Goal: Task Accomplishment & Management: Manage account settings

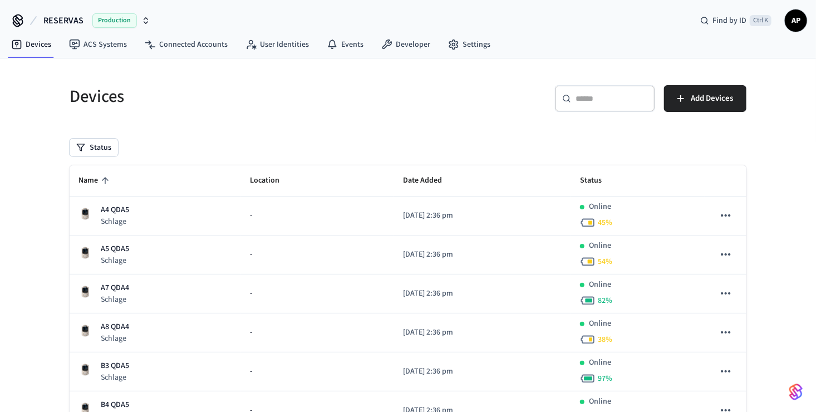
click at [105, 177] on icon "sticky table" at bounding box center [105, 180] width 10 height 10
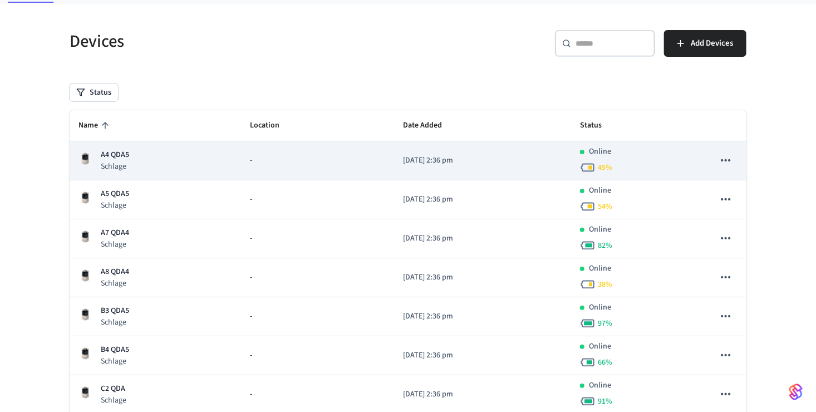
scroll to position [56, 0]
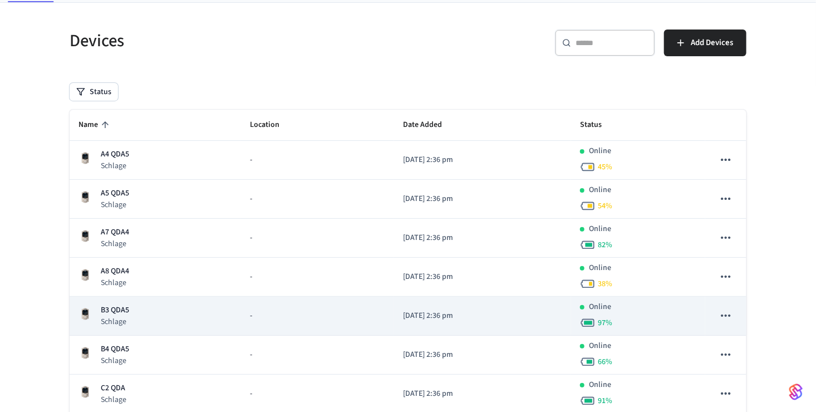
click at [115, 304] on p "B3 QDA5" at bounding box center [115, 310] width 28 height 12
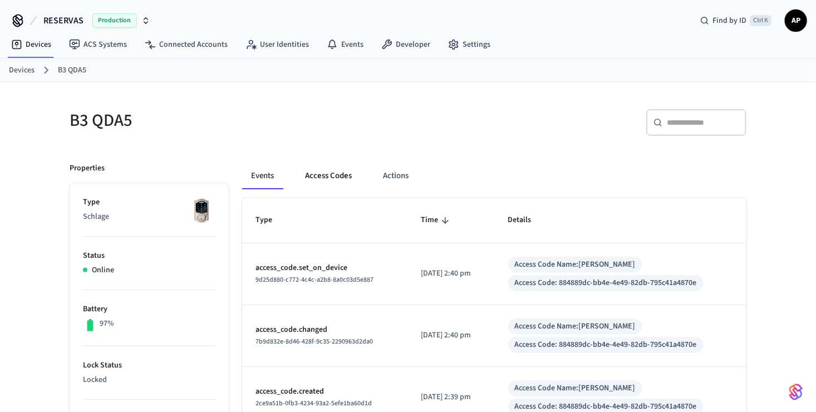
click at [332, 180] on button "Access Codes" at bounding box center [328, 175] width 65 height 27
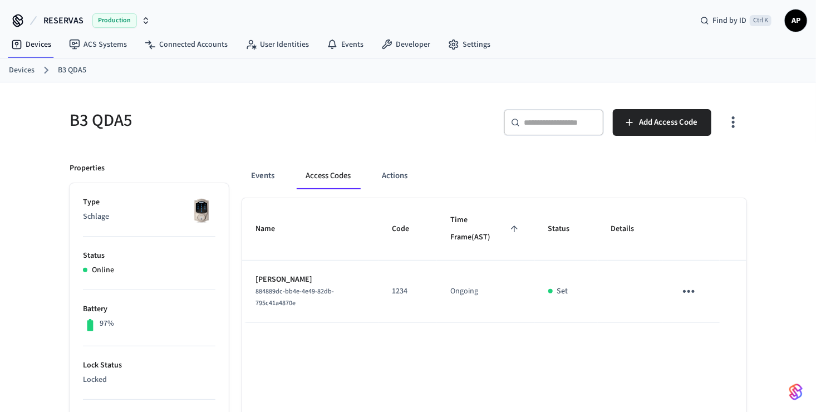
click at [23, 71] on link "Devices" at bounding box center [22, 71] width 26 height 12
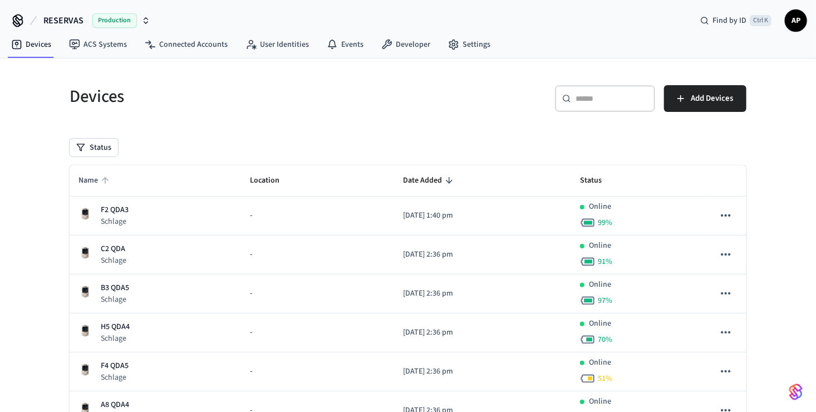
click at [98, 178] on span "Name" at bounding box center [95, 180] width 34 height 17
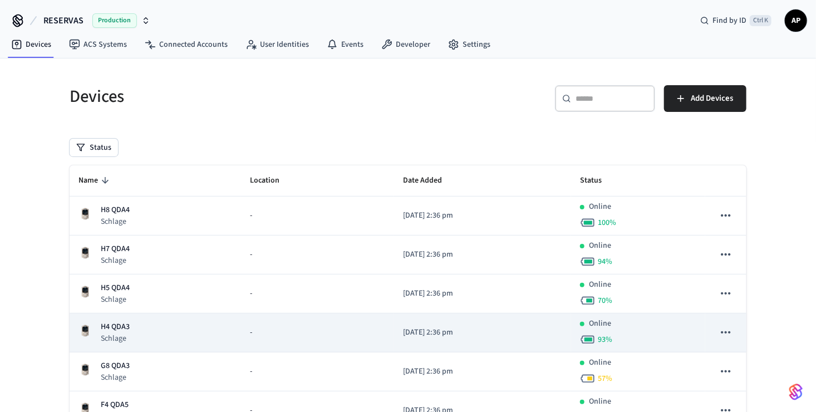
click at [126, 347] on td "H4 QDA3 Schlage" at bounding box center [155, 332] width 171 height 39
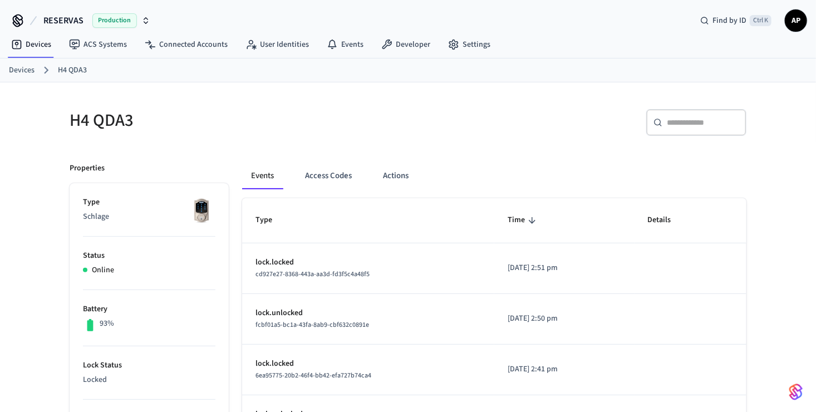
click at [27, 66] on link "Devices" at bounding box center [22, 71] width 26 height 12
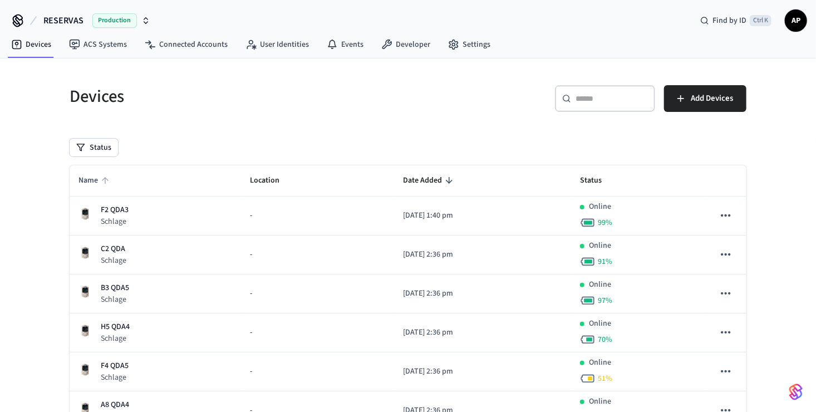
click at [88, 183] on span "Name" at bounding box center [95, 180] width 34 height 17
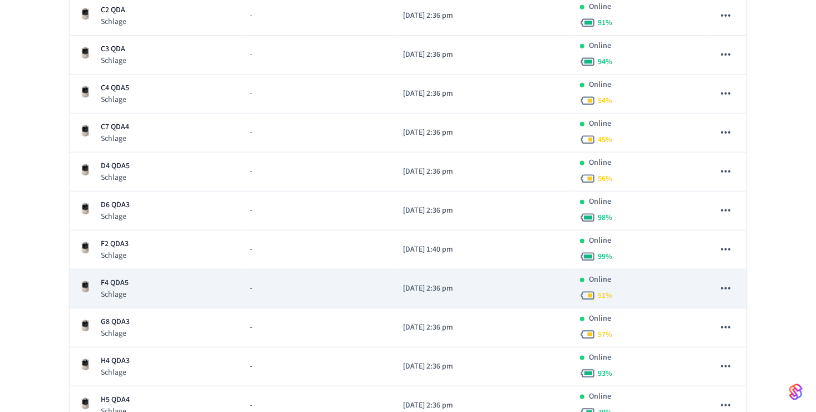
scroll to position [445, 0]
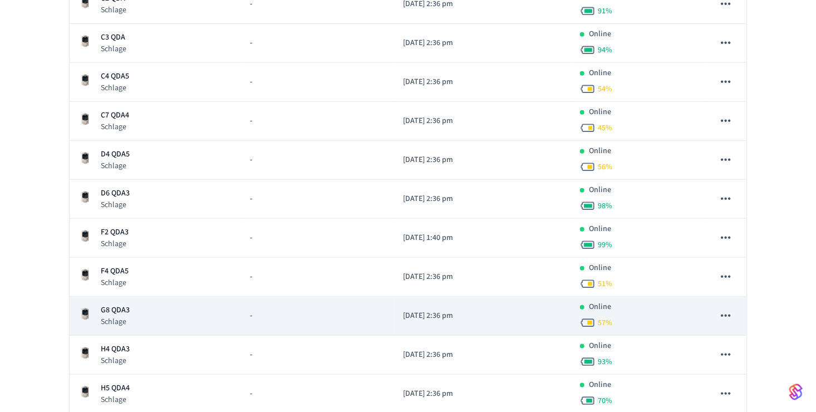
click at [117, 311] on p "G8 QDA3" at bounding box center [115, 310] width 29 height 12
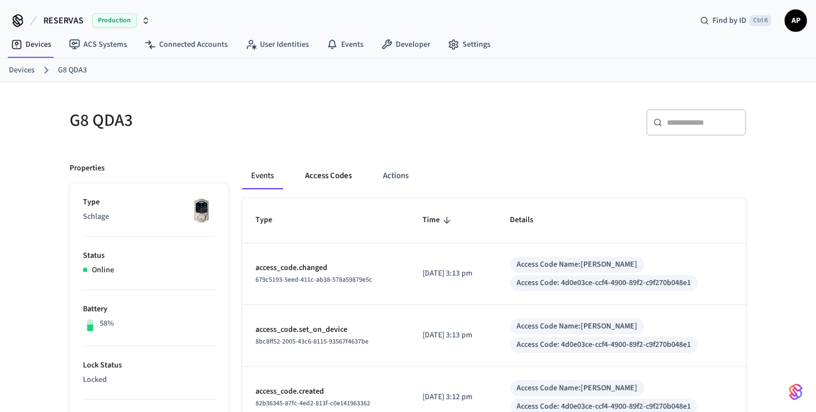
click at [319, 179] on button "Access Codes" at bounding box center [328, 175] width 65 height 27
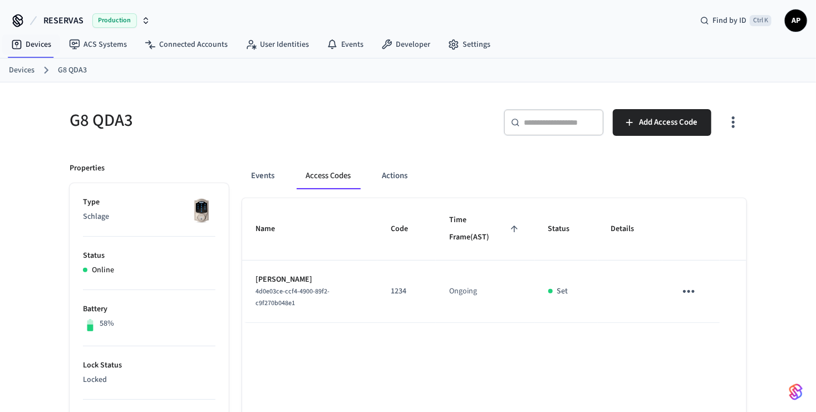
click at [27, 62] on div "Devices G8 QDA3" at bounding box center [408, 70] width 816 height 24
click at [23, 68] on link "Devices" at bounding box center [22, 71] width 26 height 12
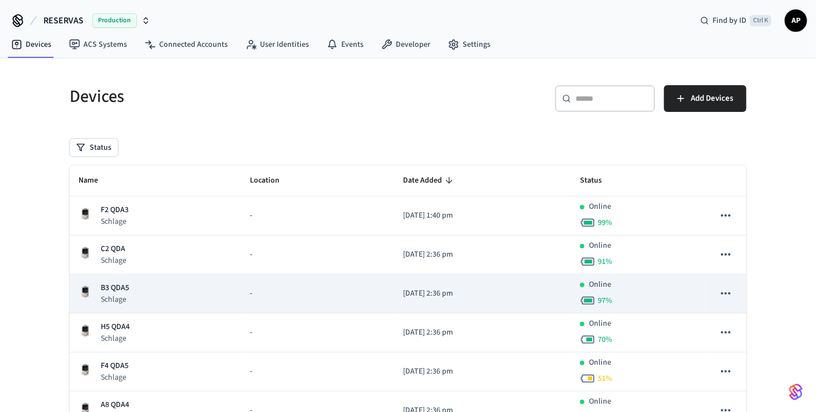
click at [113, 294] on p "Schlage" at bounding box center [115, 299] width 28 height 11
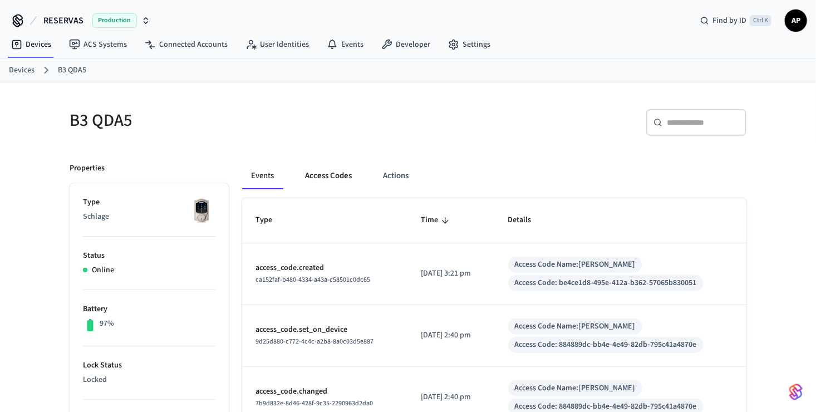
click at [348, 169] on button "Access Codes" at bounding box center [328, 175] width 65 height 27
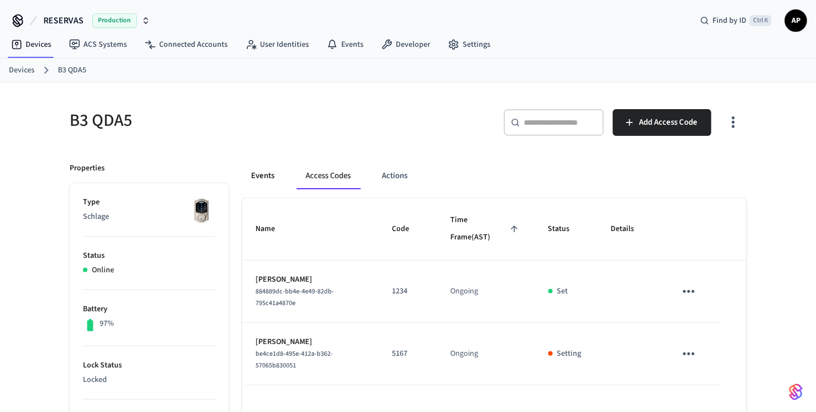
click at [270, 180] on button "Events" at bounding box center [262, 175] width 41 height 27
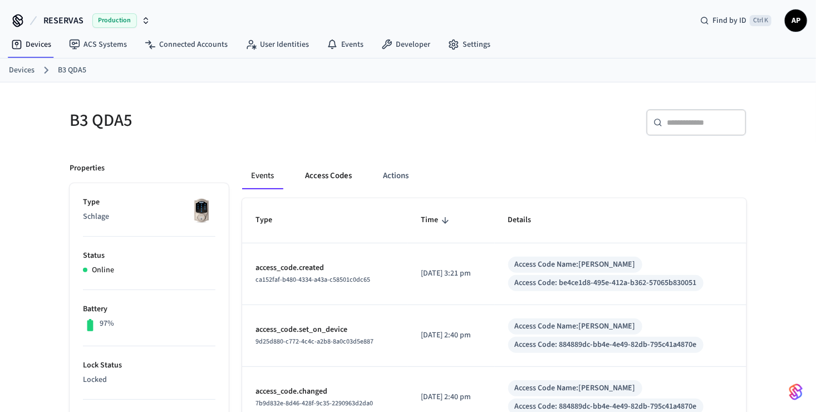
click at [309, 179] on button "Access Codes" at bounding box center [328, 175] width 65 height 27
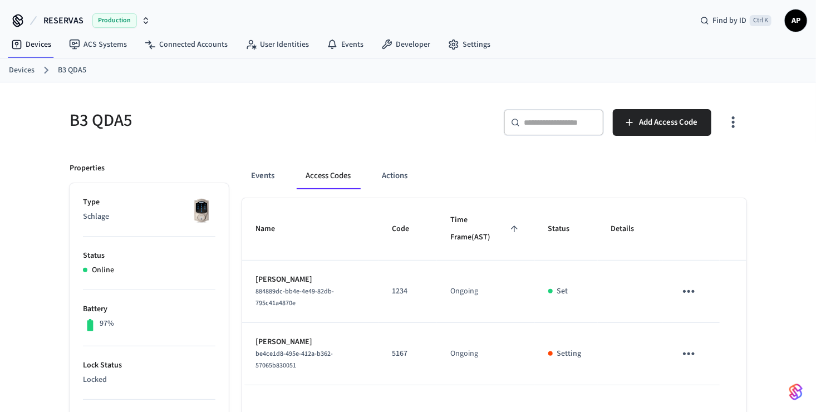
click at [16, 69] on link "Devices" at bounding box center [22, 71] width 26 height 12
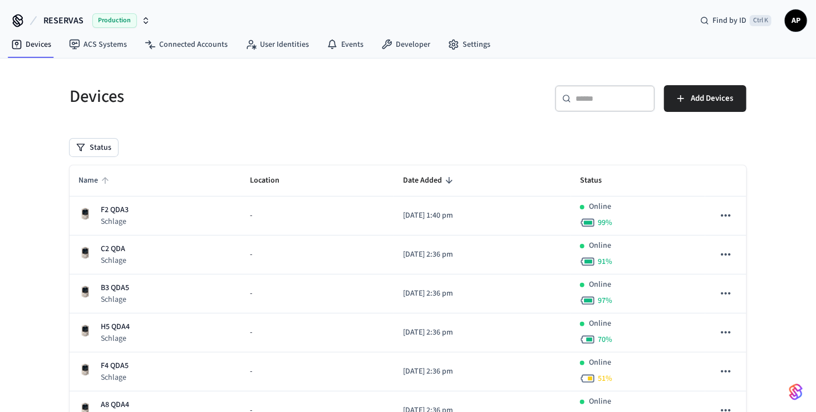
click at [93, 180] on span "Name" at bounding box center [95, 180] width 34 height 17
click at [92, 174] on span "Name" at bounding box center [95, 180] width 34 height 17
click at [91, 173] on span "Name" at bounding box center [95, 180] width 34 height 17
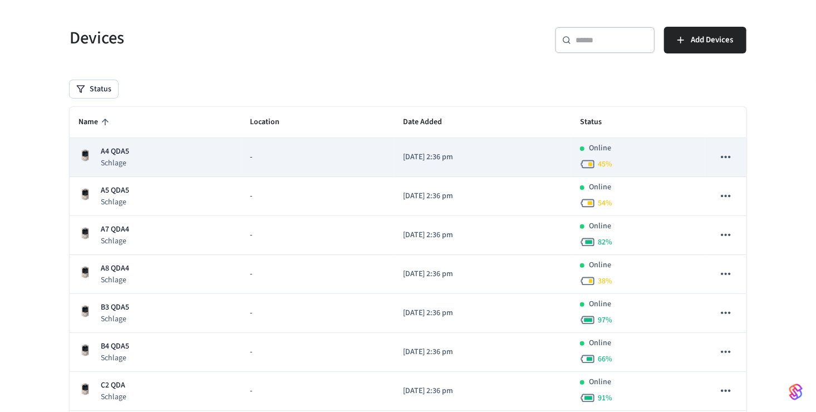
scroll to position [111, 0]
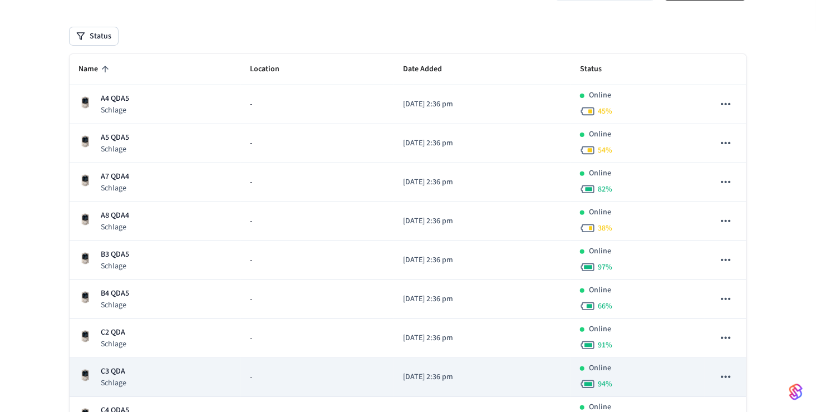
click at [141, 380] on div "C3 QDA Schlage" at bounding box center [155, 377] width 154 height 23
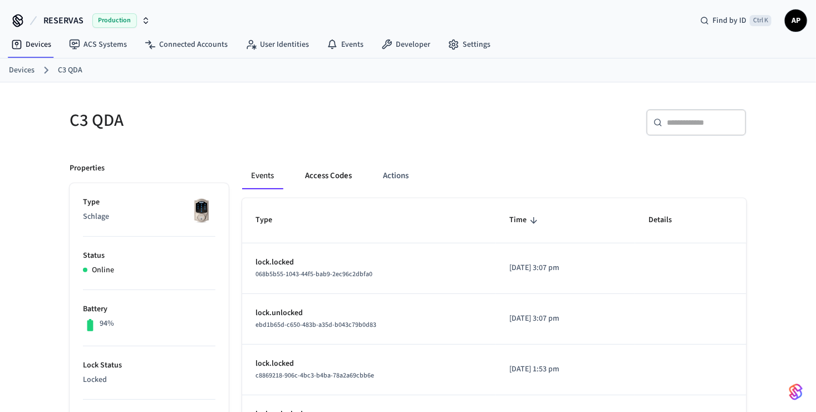
click at [335, 175] on button "Access Codes" at bounding box center [328, 175] width 65 height 27
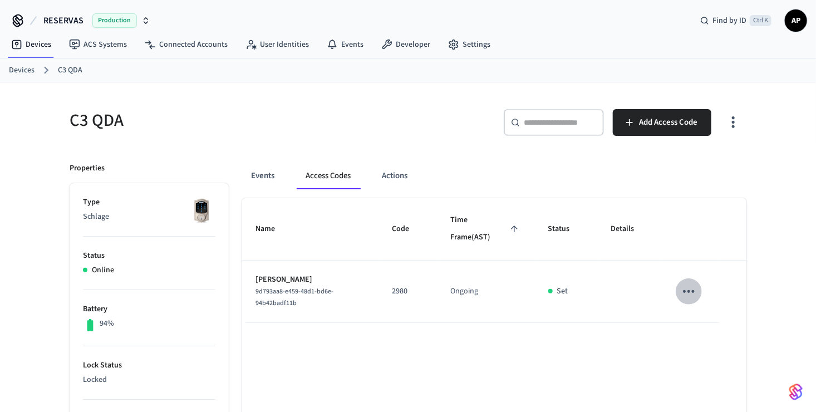
click at [688, 285] on icon "sticky table" at bounding box center [688, 291] width 17 height 17
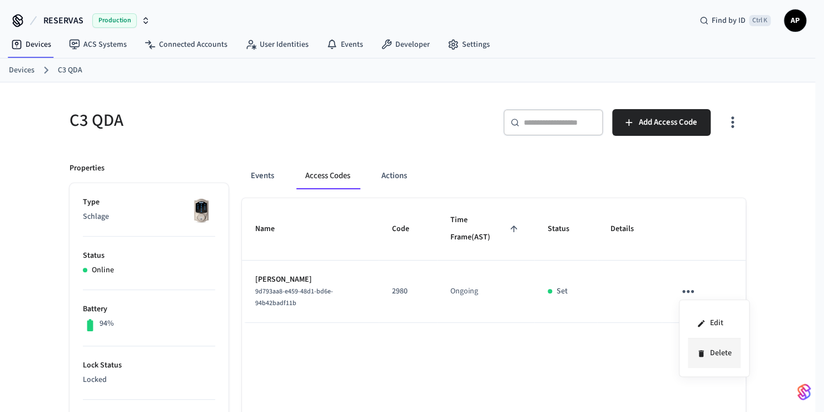
click at [708, 343] on li "Delete" at bounding box center [714, 352] width 53 height 29
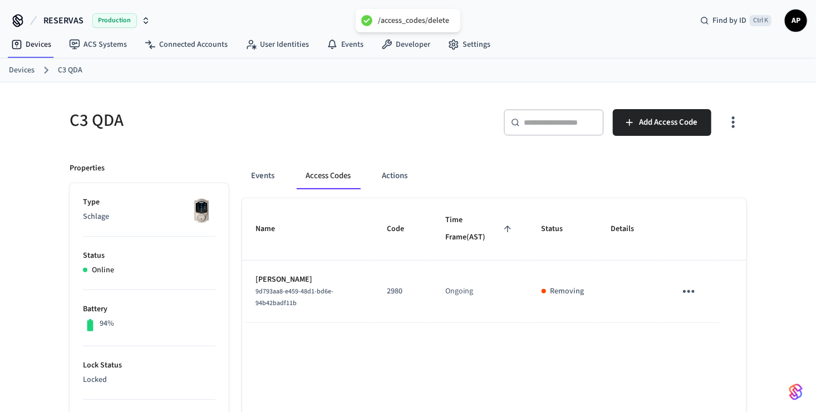
click at [18, 68] on link "Devices" at bounding box center [22, 71] width 26 height 12
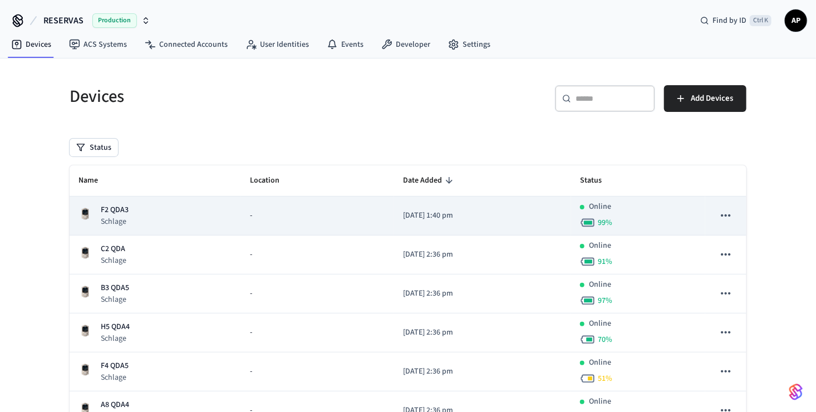
click at [96, 213] on div "F2 QDA3 Schlage" at bounding box center [112, 215] width 32 height 23
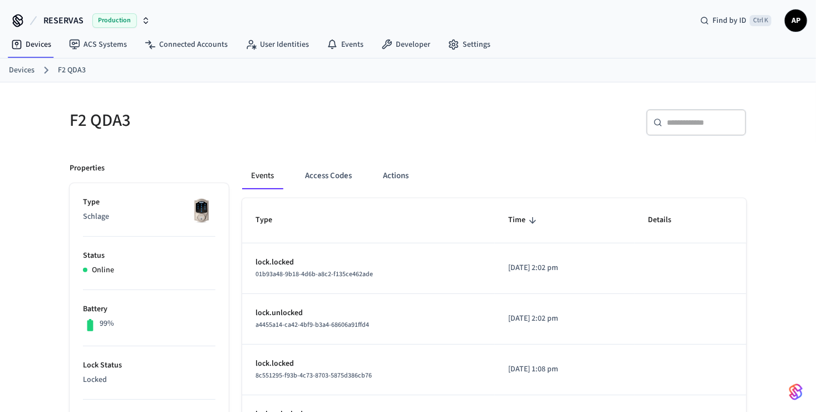
click at [294, 169] on div "Events Access Codes Actions" at bounding box center [494, 175] width 504 height 27
click at [325, 171] on button "Access Codes" at bounding box center [328, 175] width 65 height 27
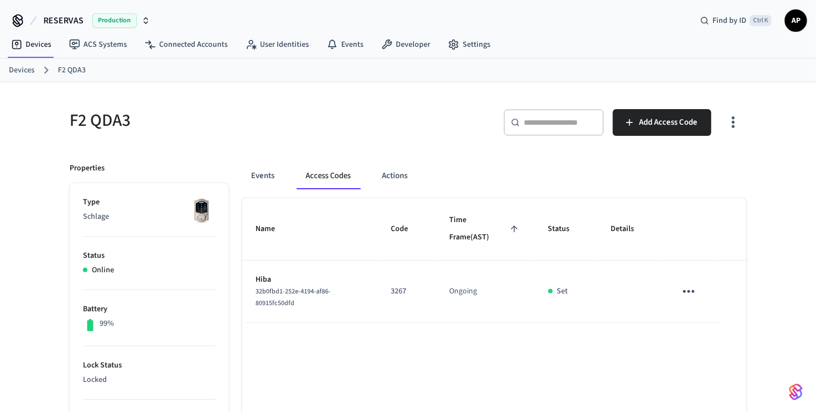
click at [686, 293] on icon "sticky table" at bounding box center [688, 291] width 17 height 17
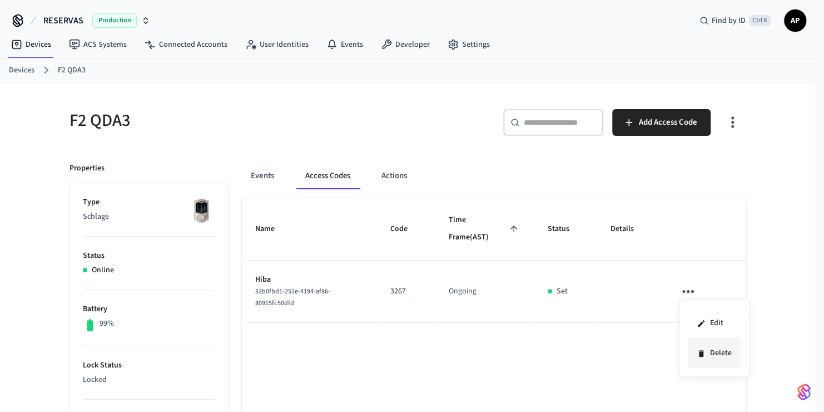
click at [713, 359] on li "Delete" at bounding box center [714, 352] width 53 height 29
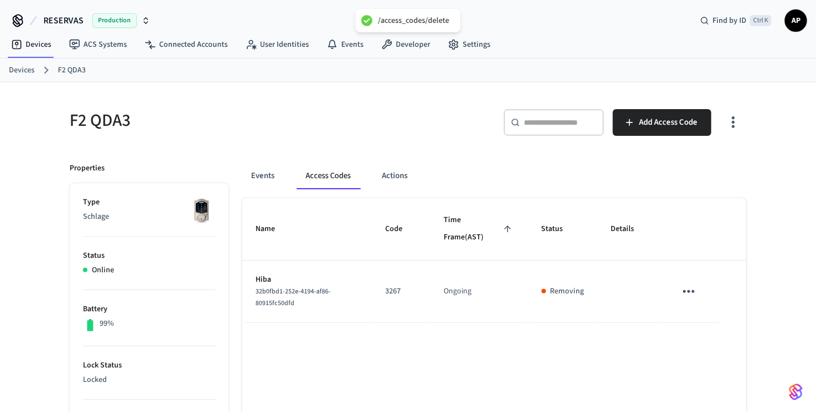
click at [21, 68] on link "Devices" at bounding box center [22, 71] width 26 height 12
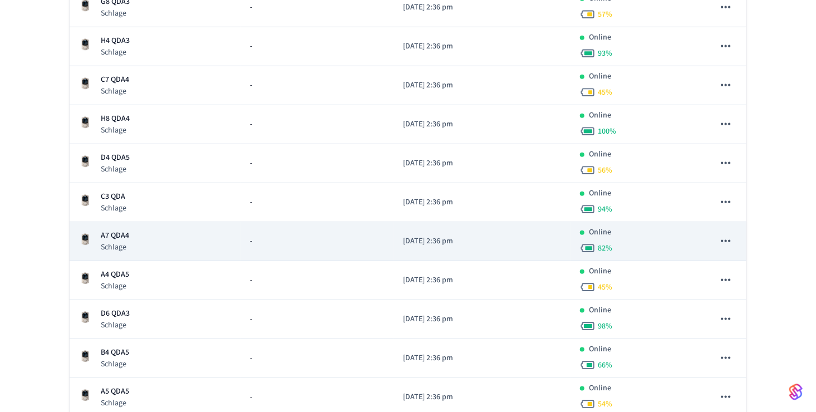
scroll to position [501, 0]
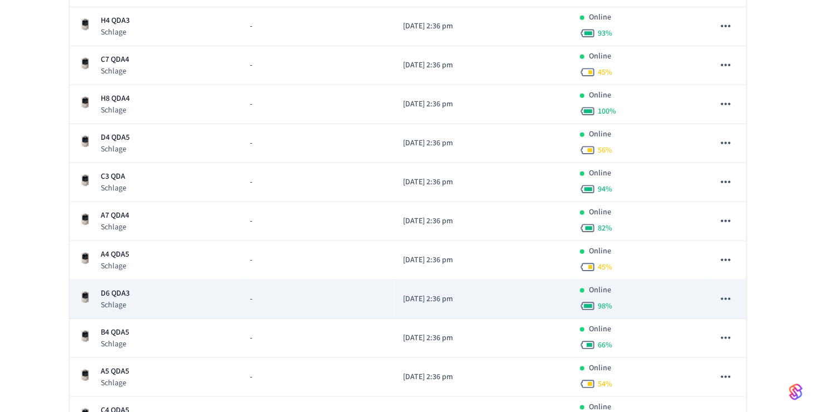
click at [122, 304] on p "Schlage" at bounding box center [115, 304] width 29 height 11
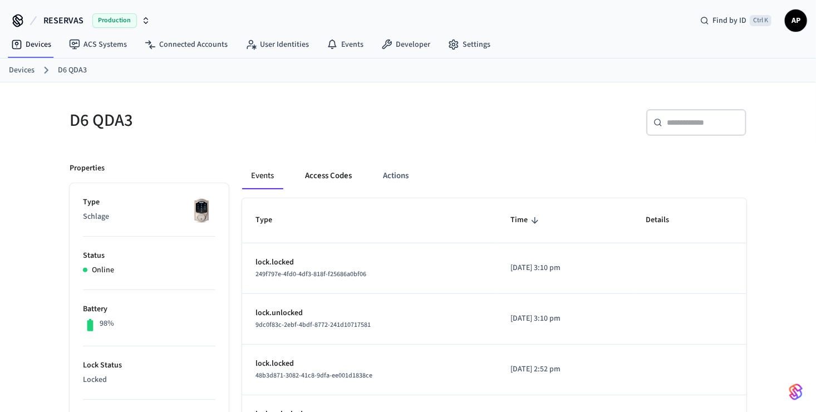
click at [319, 170] on button "Access Codes" at bounding box center [328, 175] width 65 height 27
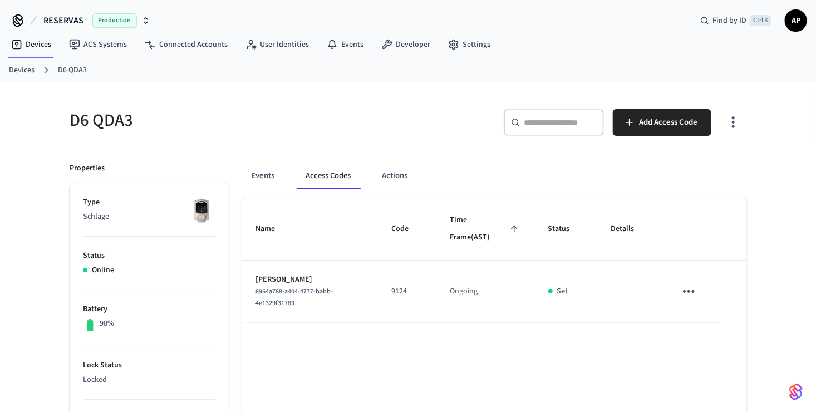
click at [685, 285] on icon "sticky table" at bounding box center [688, 291] width 17 height 17
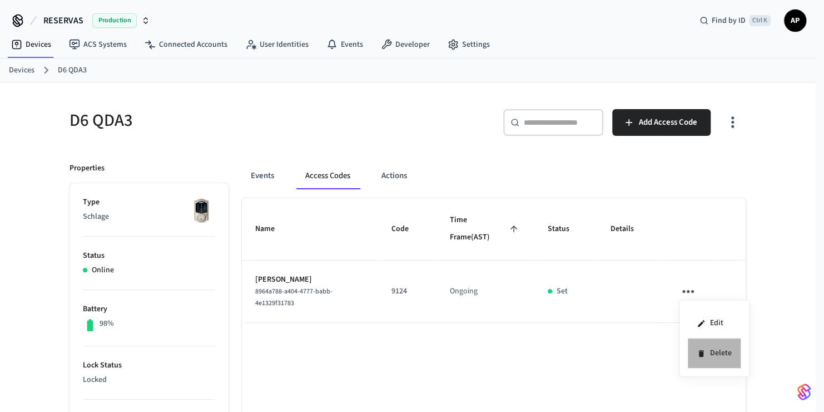
click at [704, 351] on icon at bounding box center [701, 353] width 9 height 9
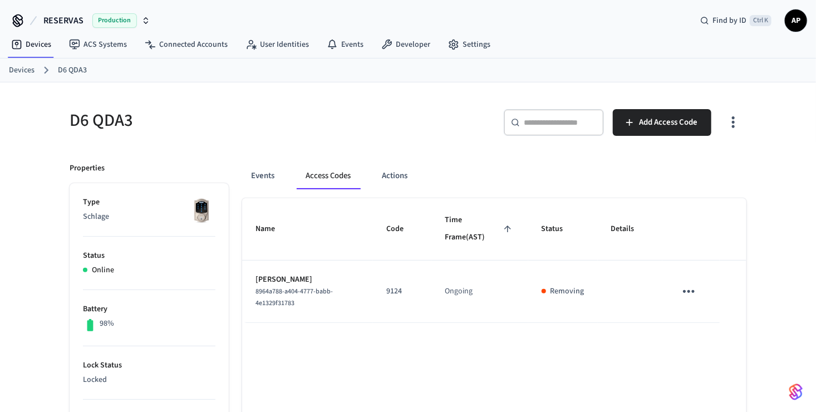
click at [18, 73] on link "Devices" at bounding box center [22, 71] width 26 height 12
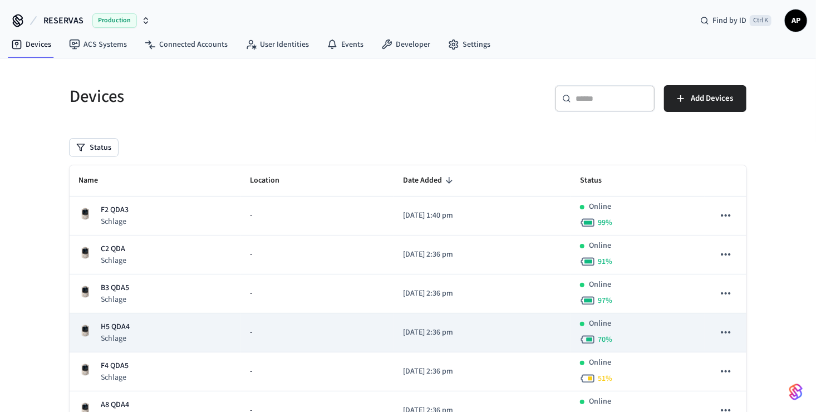
click at [117, 322] on p "H5 QDA4" at bounding box center [115, 327] width 29 height 12
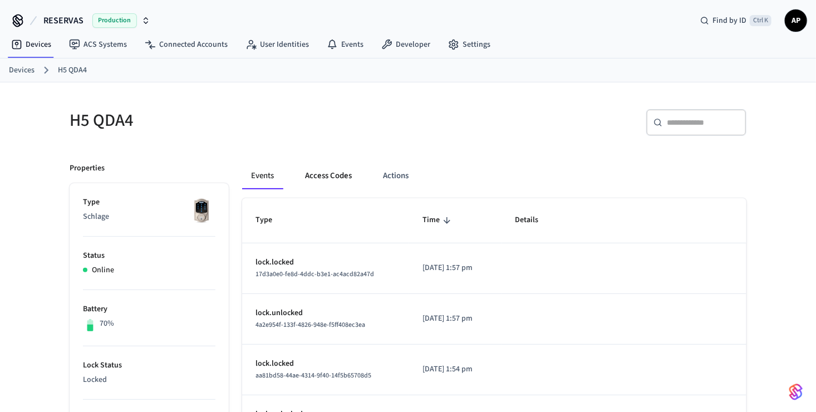
click at [317, 178] on button "Access Codes" at bounding box center [328, 175] width 65 height 27
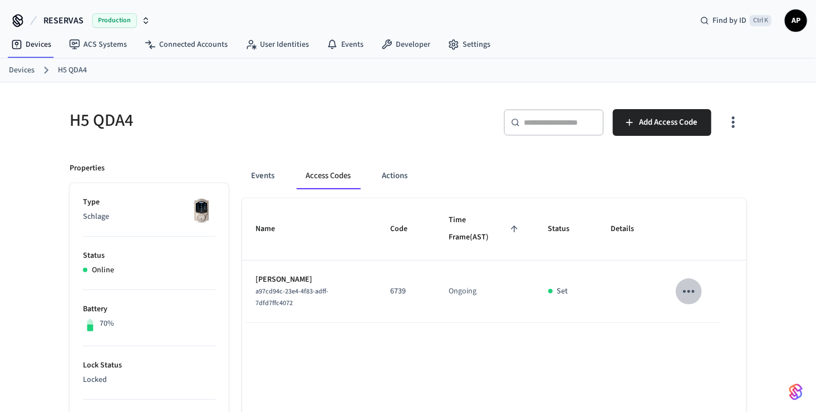
click at [690, 283] on icon "sticky table" at bounding box center [688, 291] width 17 height 17
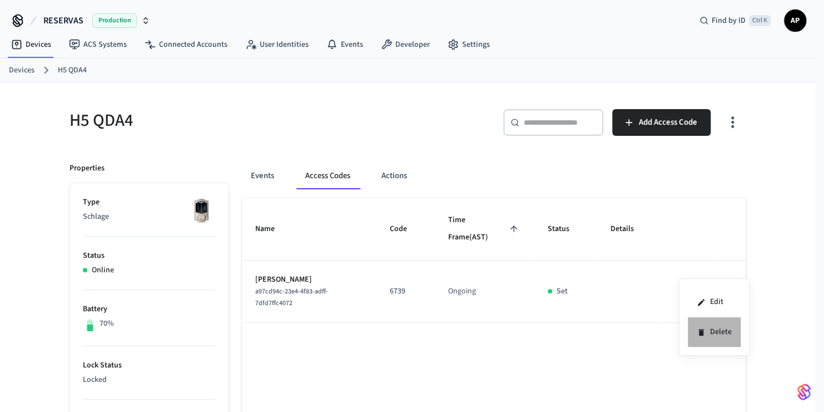
click at [702, 336] on icon at bounding box center [701, 332] width 9 height 9
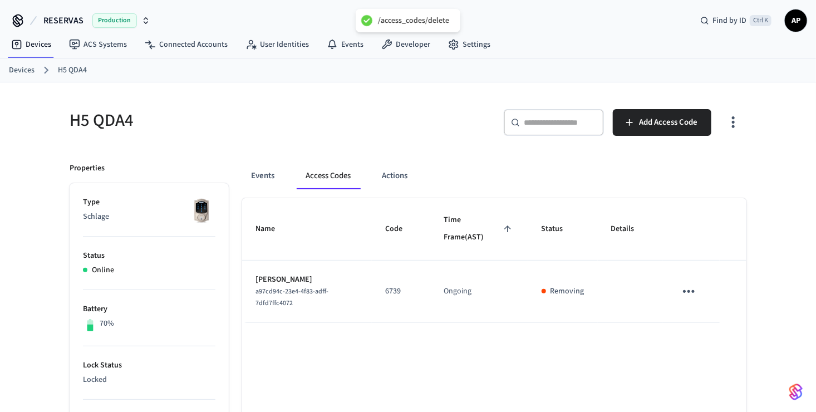
click at [20, 73] on link "Devices" at bounding box center [22, 71] width 26 height 12
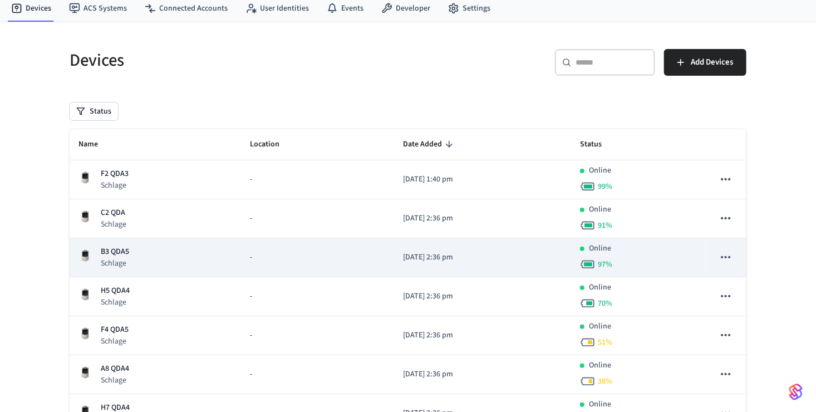
scroll to position [56, 0]
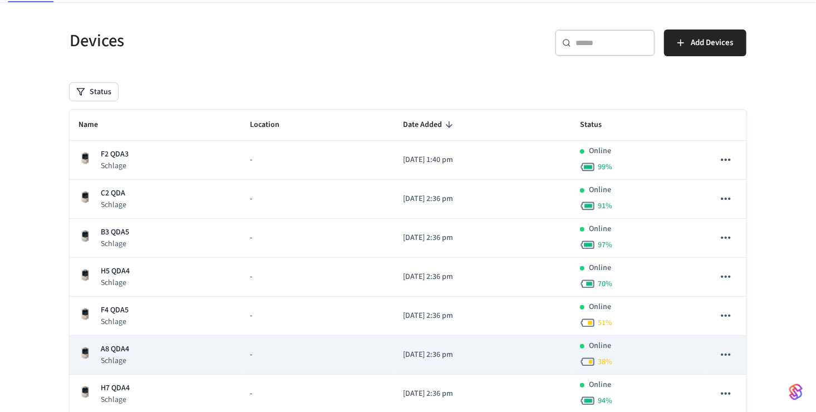
click at [125, 361] on p "Schlage" at bounding box center [115, 360] width 28 height 11
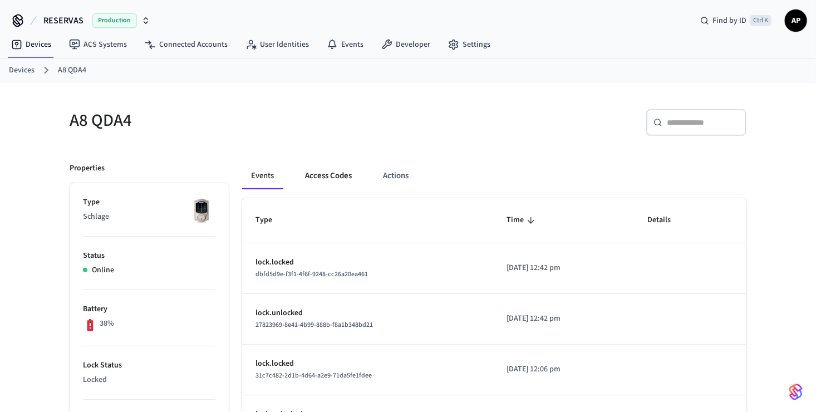
click at [325, 176] on button "Access Codes" at bounding box center [328, 175] width 65 height 27
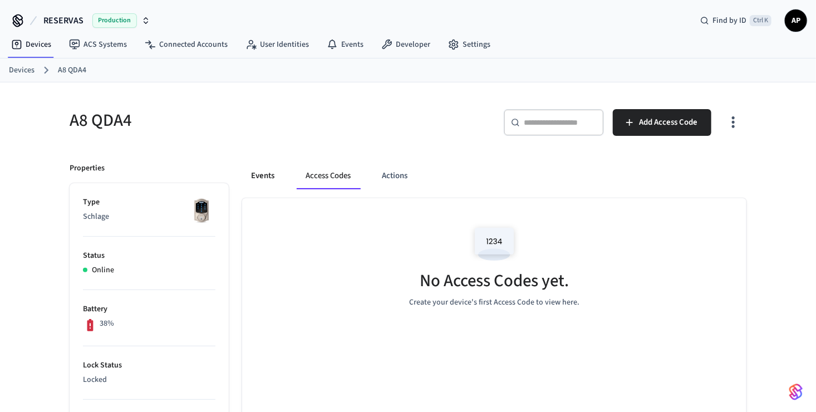
click at [273, 176] on button "Events" at bounding box center [262, 175] width 41 height 27
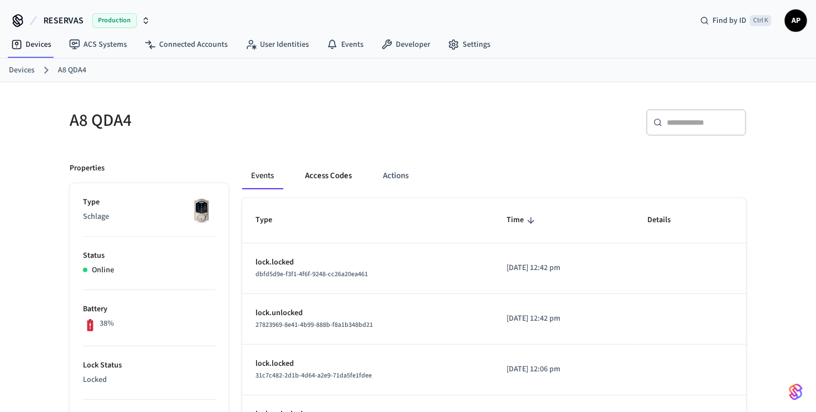
click at [328, 174] on button "Access Codes" at bounding box center [328, 175] width 65 height 27
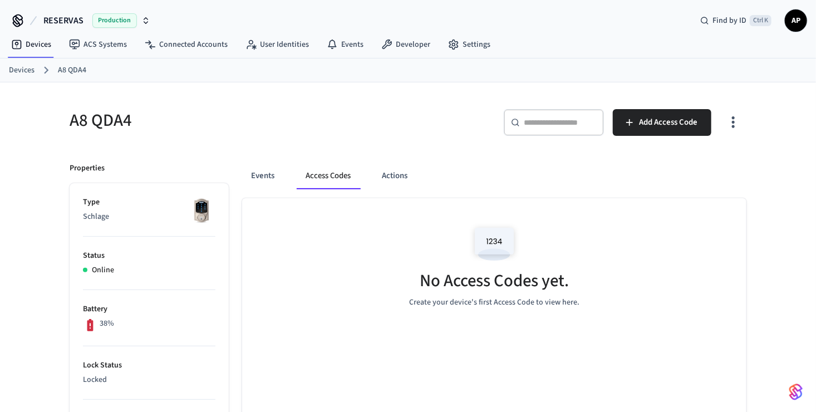
click at [26, 76] on ol "Devices A8 QDA4" at bounding box center [412, 70] width 807 height 14
click at [27, 71] on link "Devices" at bounding box center [22, 71] width 26 height 12
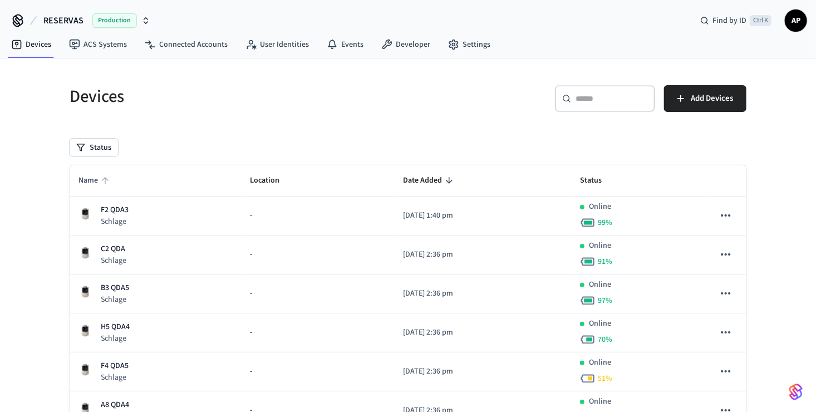
click at [105, 189] on span "Name" at bounding box center [95, 180] width 34 height 17
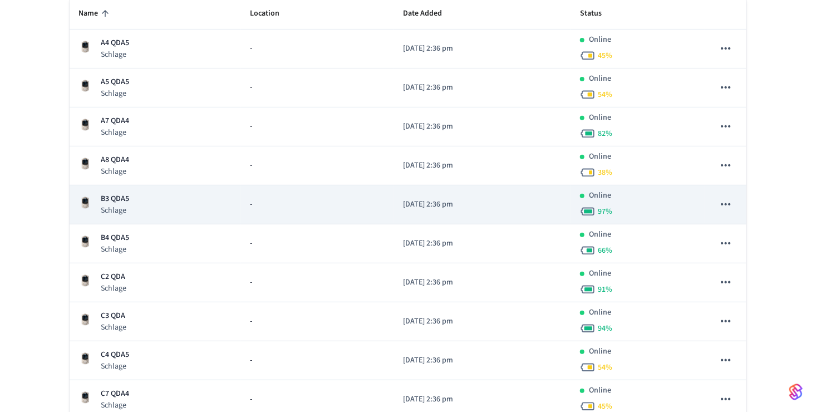
scroll to position [56, 0]
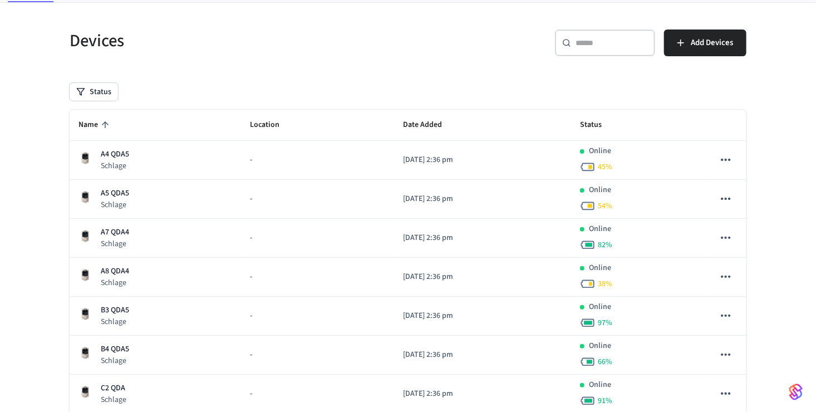
click at [93, 125] on span "Name" at bounding box center [95, 124] width 34 height 17
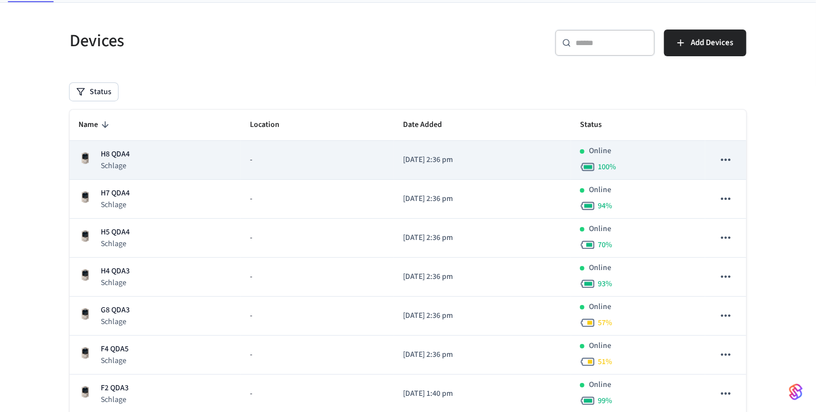
click at [118, 156] on p "H8 QDA4" at bounding box center [115, 155] width 29 height 12
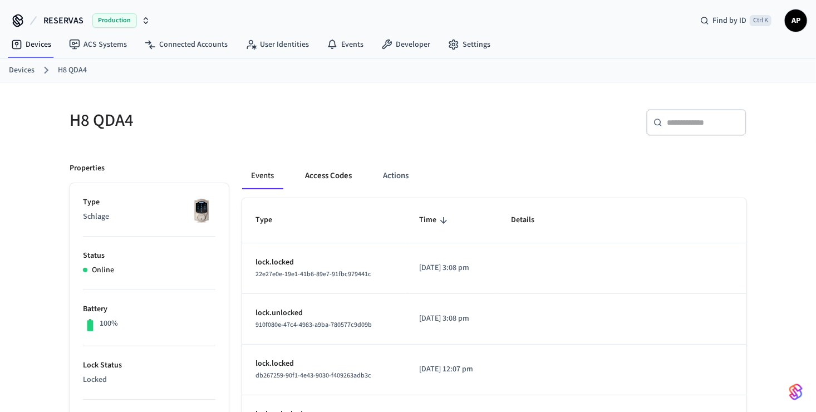
click at [324, 172] on button "Access Codes" at bounding box center [328, 175] width 65 height 27
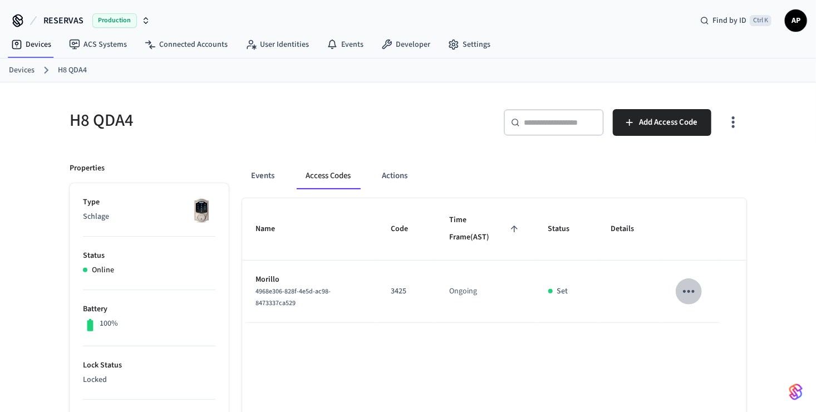
click at [682, 292] on icon "sticky table" at bounding box center [688, 291] width 17 height 17
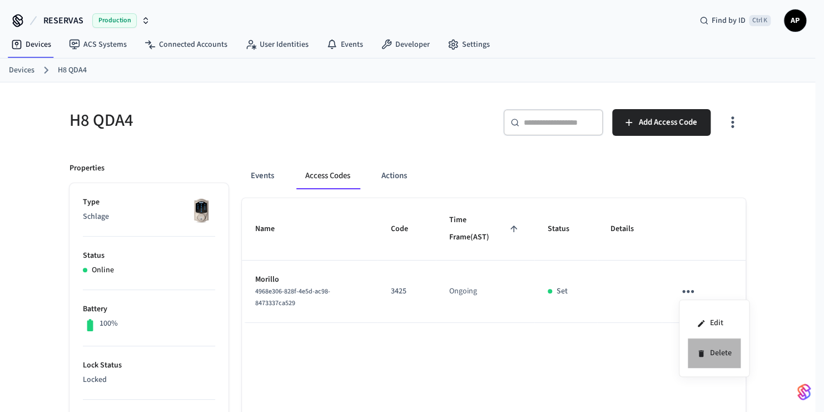
click at [702, 351] on icon at bounding box center [701, 353] width 5 height 7
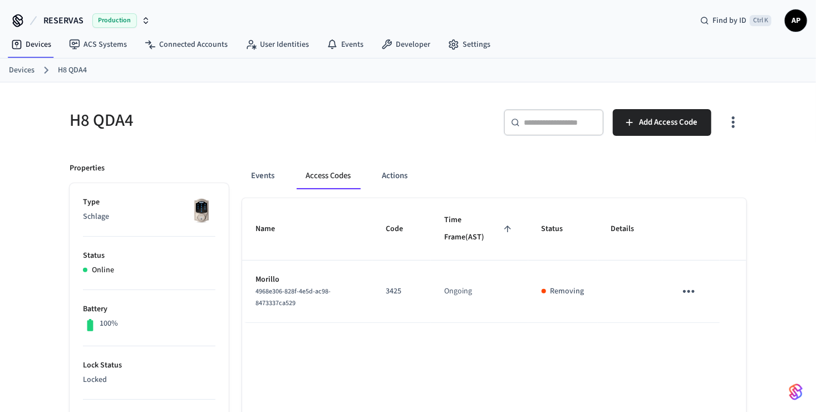
click at [27, 71] on link "Devices" at bounding box center [22, 71] width 26 height 12
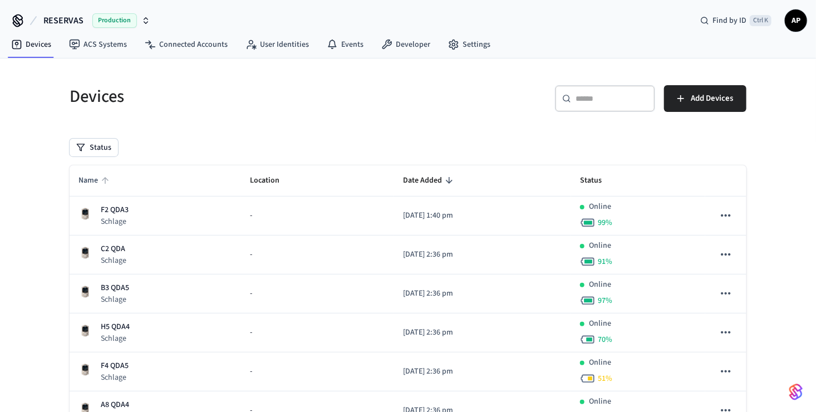
click at [101, 179] on icon "sticky table" at bounding box center [105, 180] width 10 height 10
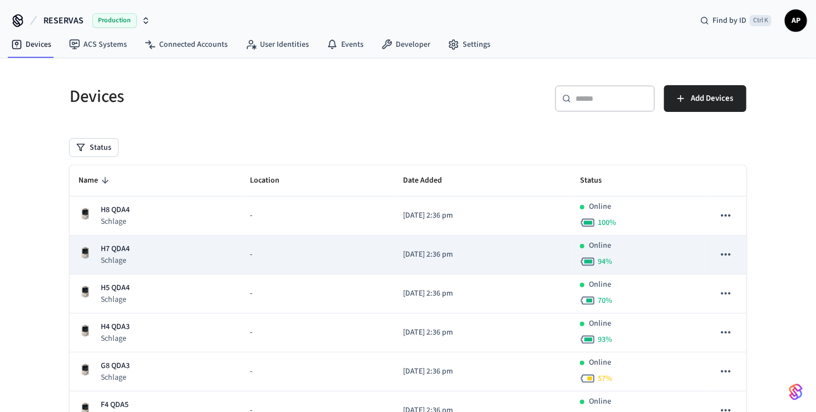
click at [117, 258] on p "Schlage" at bounding box center [115, 260] width 29 height 11
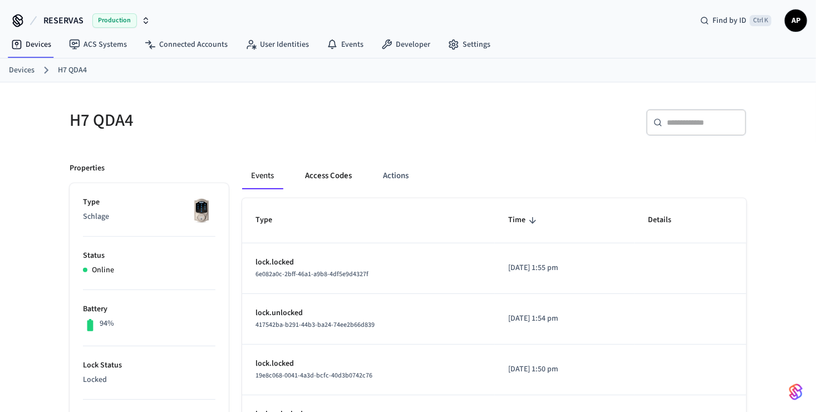
click at [333, 176] on button "Access Codes" at bounding box center [328, 175] width 65 height 27
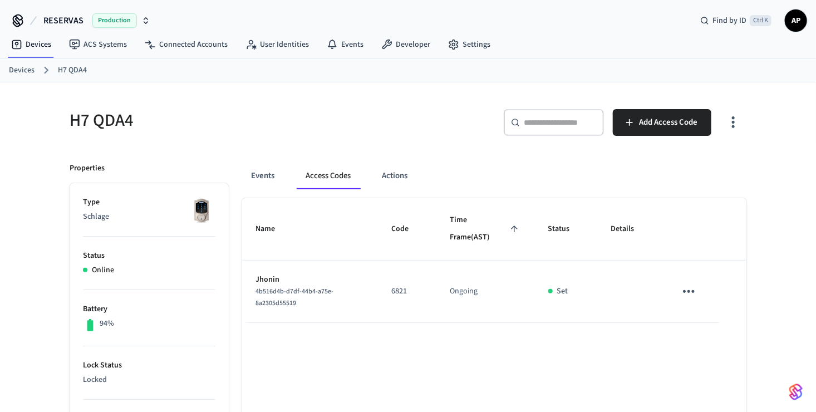
click at [685, 291] on icon "sticky table" at bounding box center [689, 291] width 12 height 3
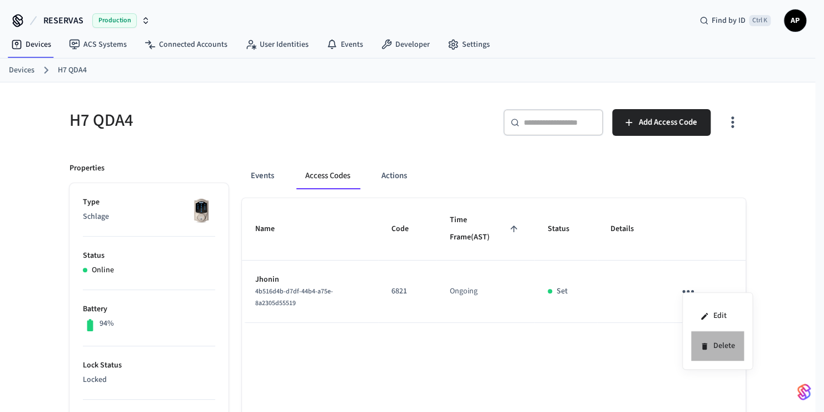
click at [699, 344] on li "Delete" at bounding box center [718, 345] width 53 height 29
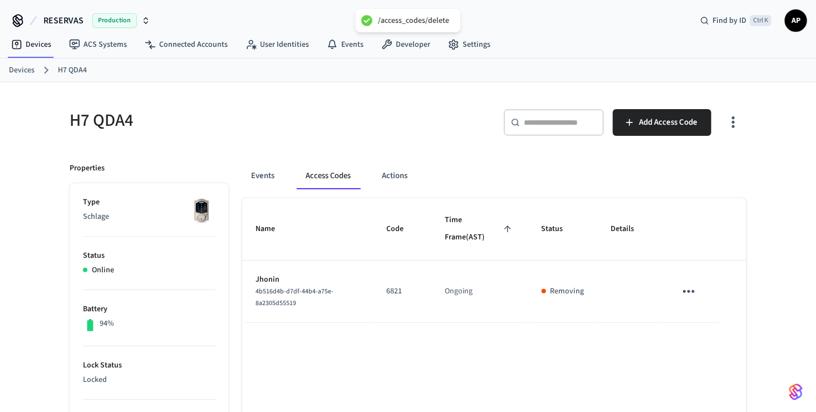
click at [28, 71] on link "Devices" at bounding box center [22, 71] width 26 height 12
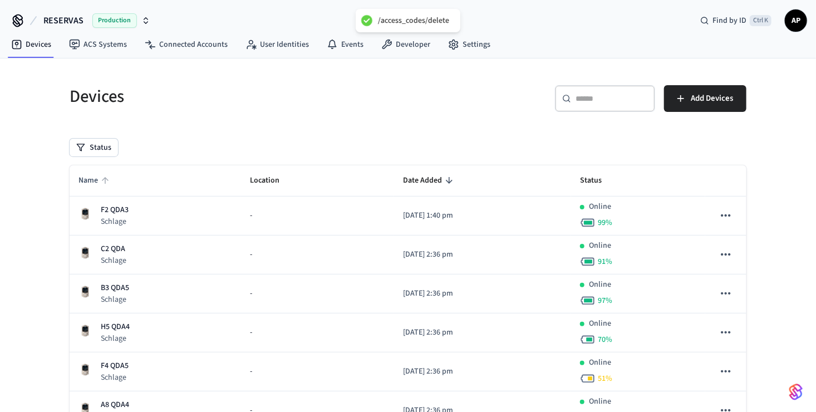
click at [100, 181] on icon "sticky table" at bounding box center [105, 180] width 10 height 10
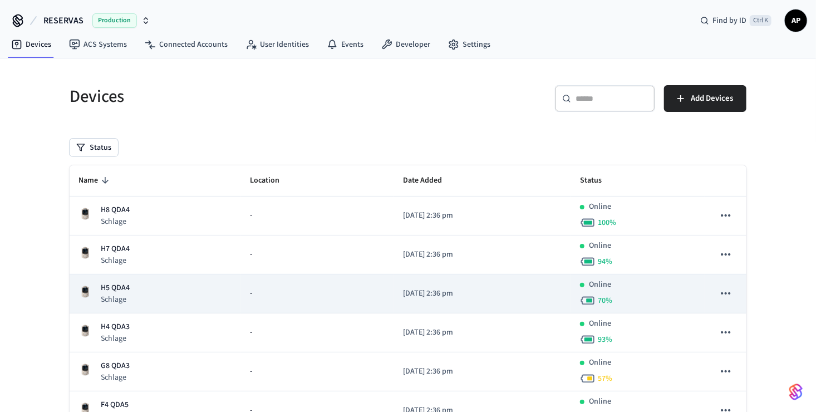
click at [113, 292] on p "H5 QDA4" at bounding box center [115, 288] width 29 height 12
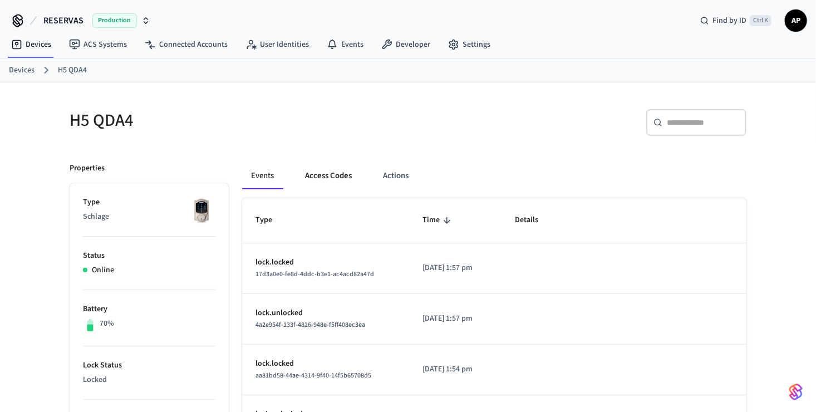
click at [318, 178] on button "Access Codes" at bounding box center [328, 175] width 65 height 27
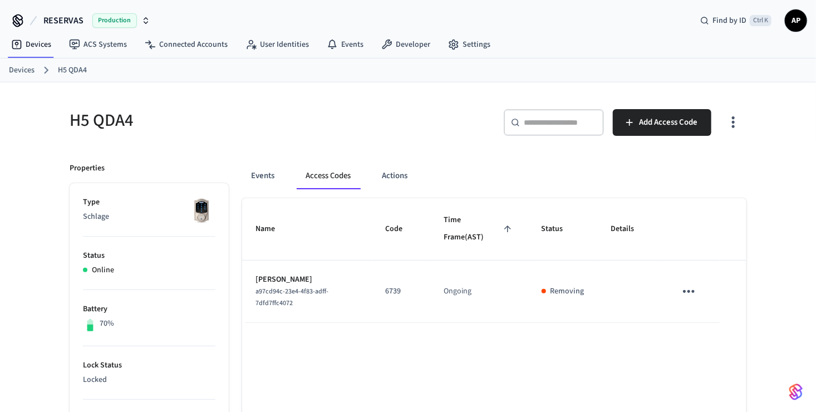
click at [27, 72] on link "Devices" at bounding box center [22, 71] width 26 height 12
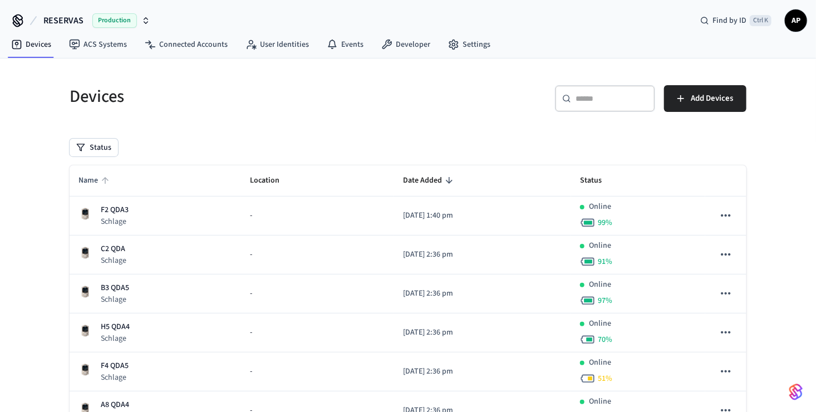
click at [94, 182] on span "Name" at bounding box center [95, 180] width 34 height 17
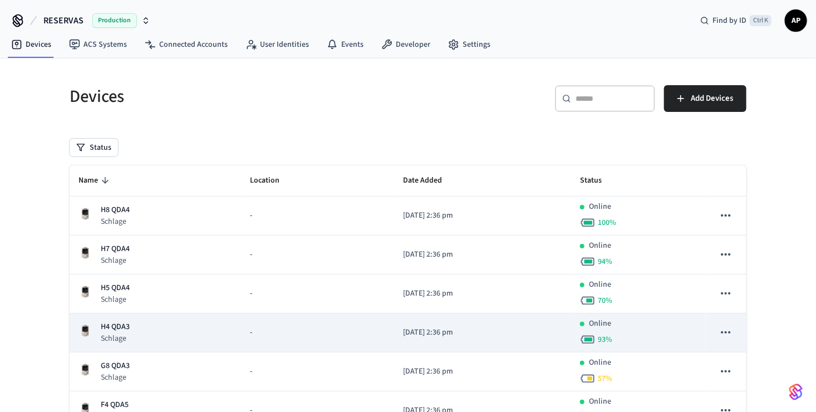
click at [122, 329] on p "H4 QDA3" at bounding box center [115, 327] width 29 height 12
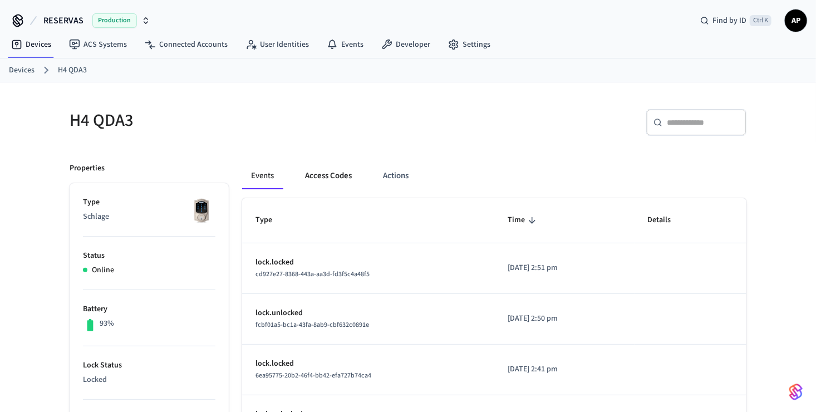
click at [332, 171] on button "Access Codes" at bounding box center [328, 175] width 65 height 27
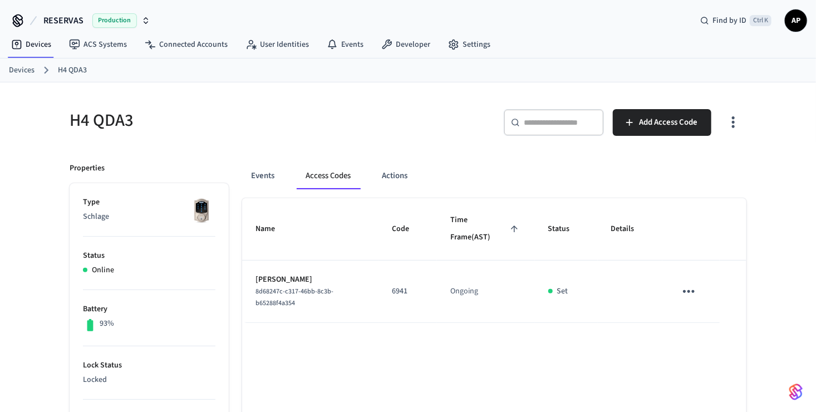
click at [683, 292] on icon "sticky table" at bounding box center [689, 291] width 12 height 3
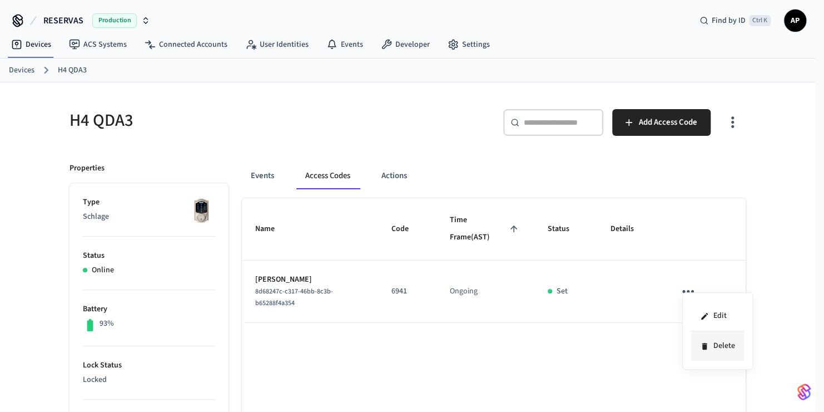
click at [700, 342] on icon at bounding box center [704, 346] width 9 height 9
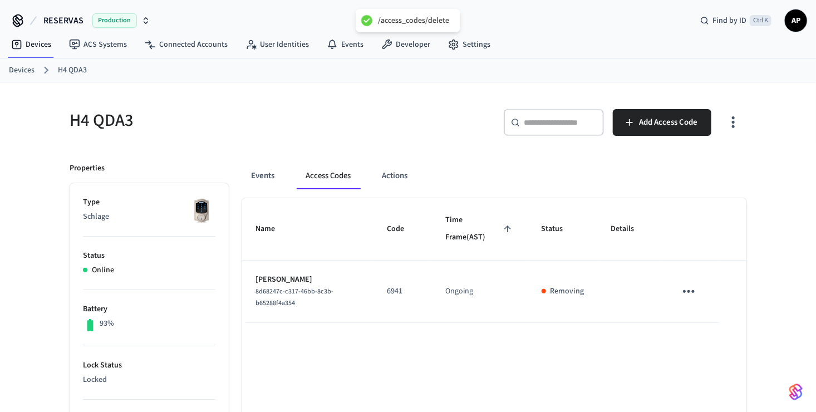
click at [18, 67] on link "Devices" at bounding box center [22, 71] width 26 height 12
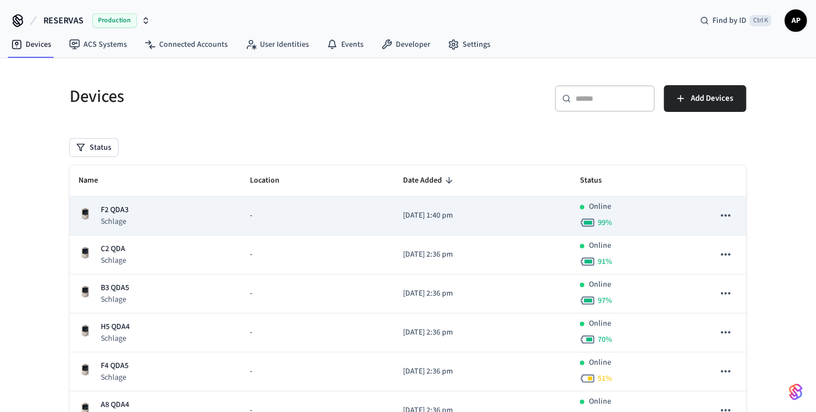
click at [118, 224] on p "Schlage" at bounding box center [115, 221] width 28 height 11
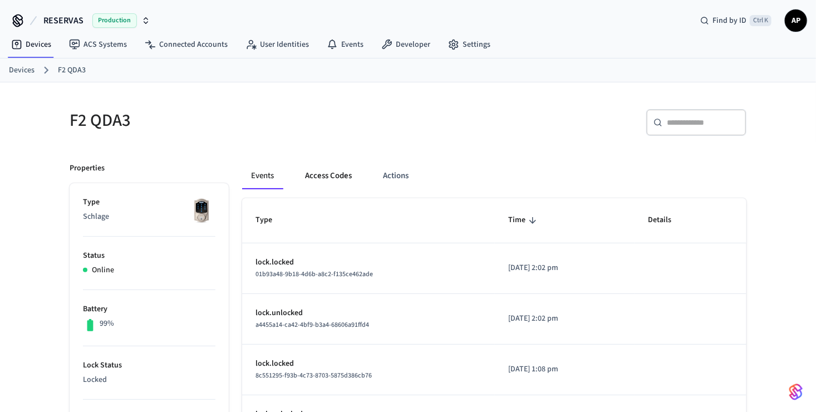
click at [317, 176] on button "Access Codes" at bounding box center [328, 175] width 65 height 27
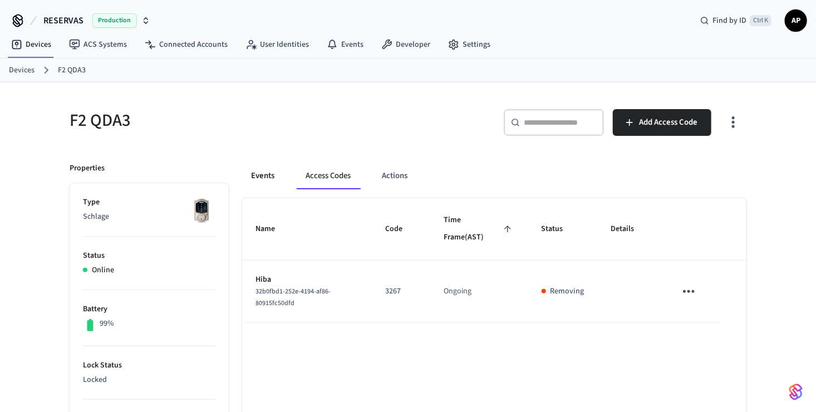
click at [259, 171] on button "Events" at bounding box center [262, 175] width 41 height 27
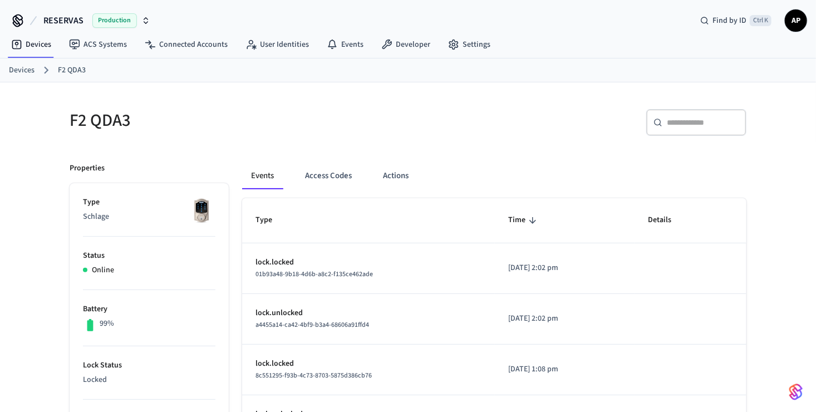
click at [18, 72] on link "Devices" at bounding box center [22, 71] width 26 height 12
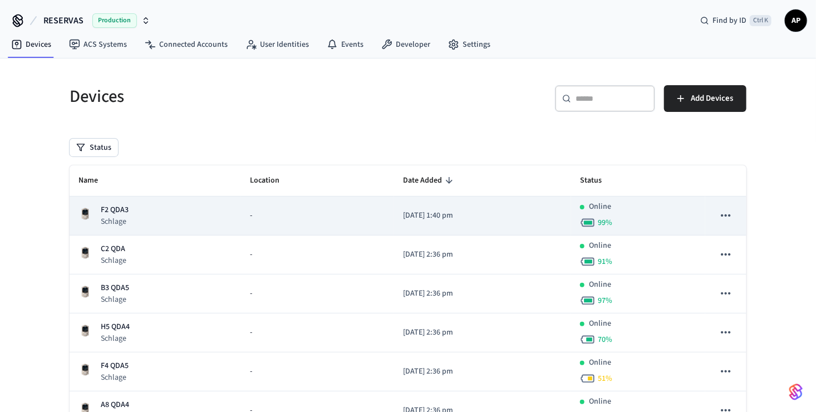
click at [129, 199] on td "F2 QDA3 Schlage" at bounding box center [155, 215] width 171 height 39
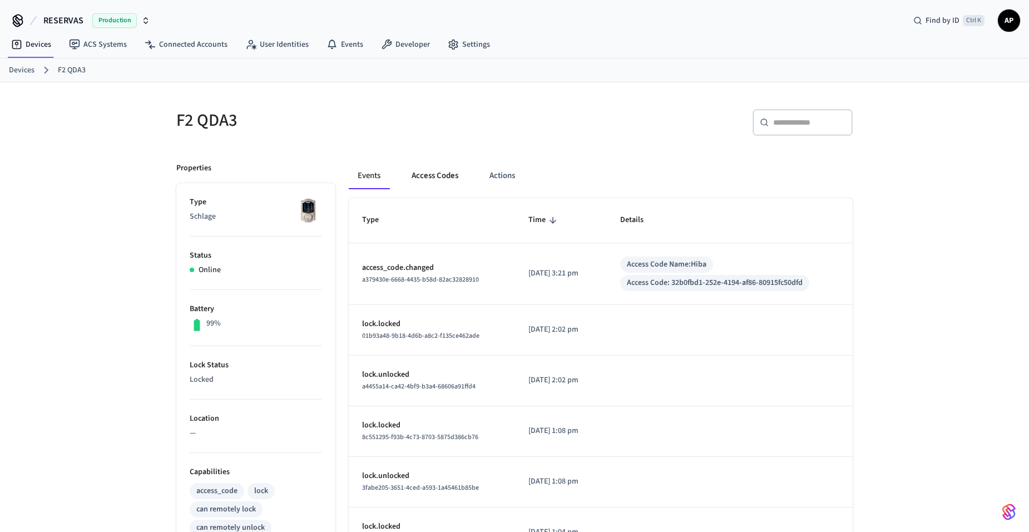
click at [439, 181] on button "Access Codes" at bounding box center [435, 175] width 65 height 27
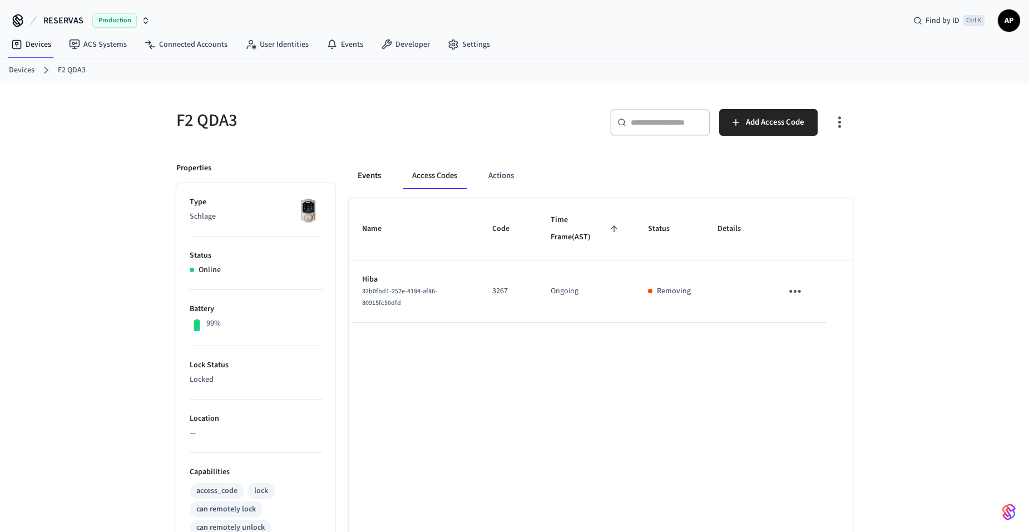
click at [353, 169] on button "Events" at bounding box center [369, 175] width 41 height 27
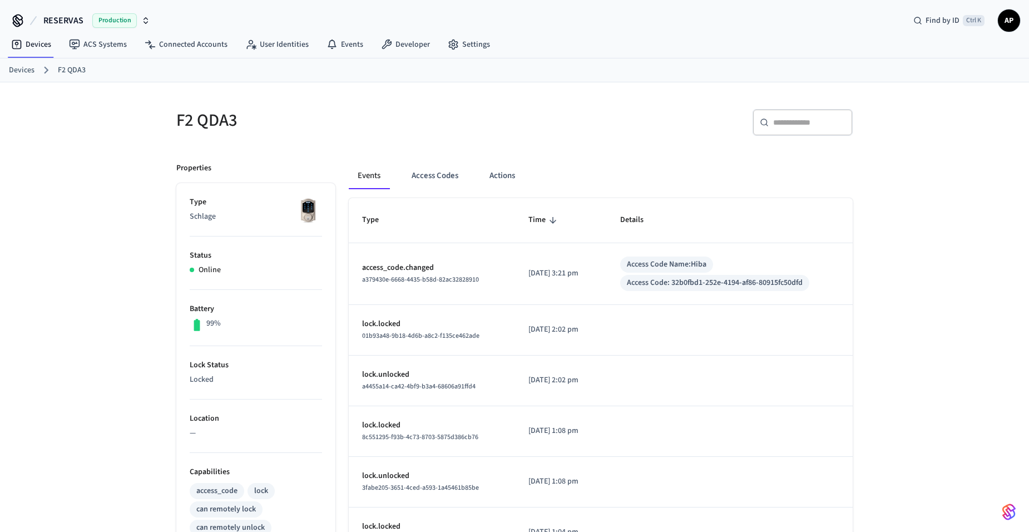
click at [15, 75] on link "Devices" at bounding box center [22, 71] width 26 height 12
click at [449, 182] on button "Access Codes" at bounding box center [435, 175] width 65 height 27
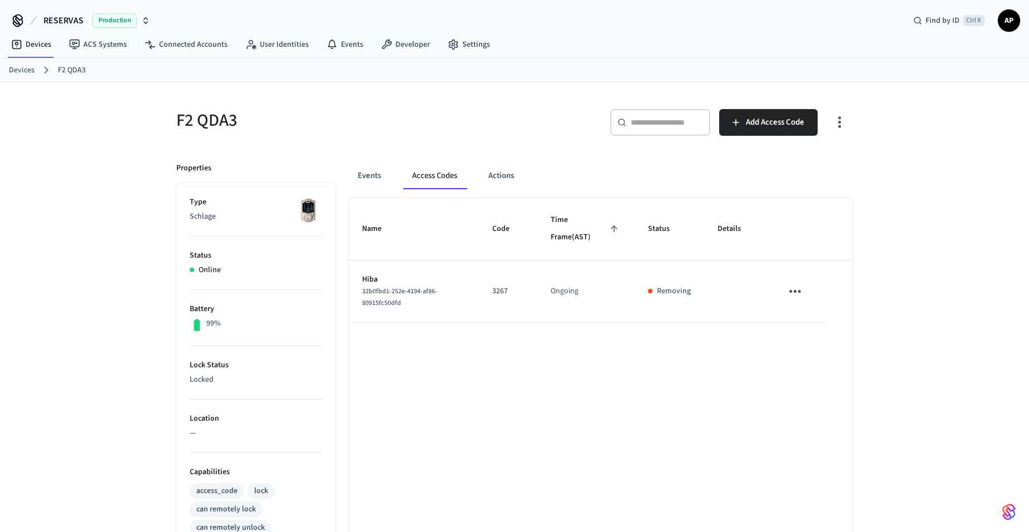
click at [26, 67] on link "Devices" at bounding box center [22, 71] width 26 height 12
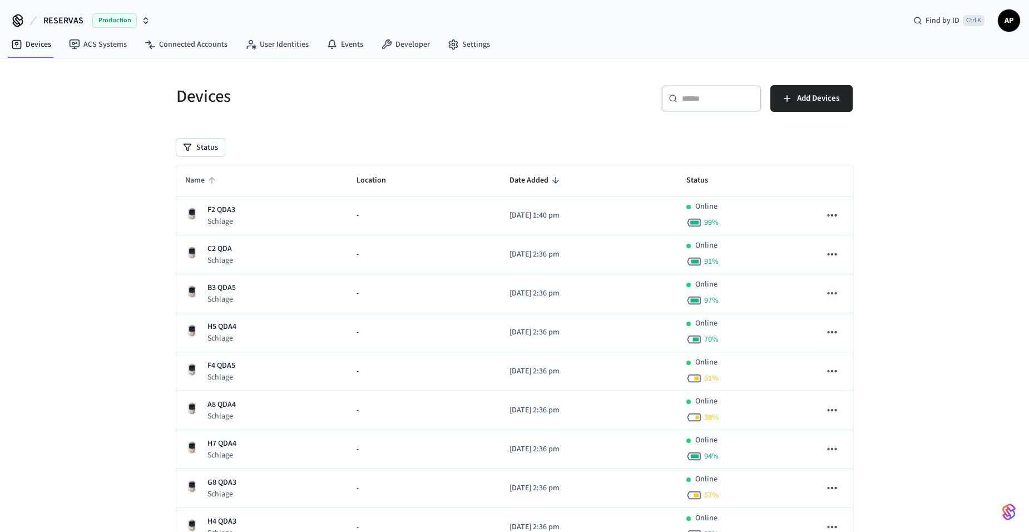
click at [199, 178] on span "Name" at bounding box center [202, 180] width 34 height 17
click at [194, 174] on span "Name" at bounding box center [202, 180] width 34 height 17
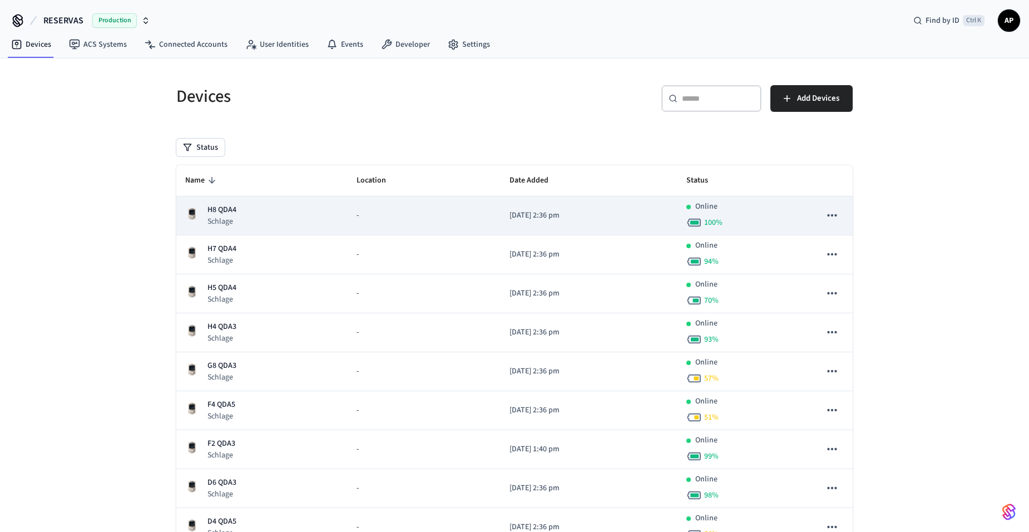
click at [228, 213] on p "H8 QDA4" at bounding box center [222, 210] width 29 height 12
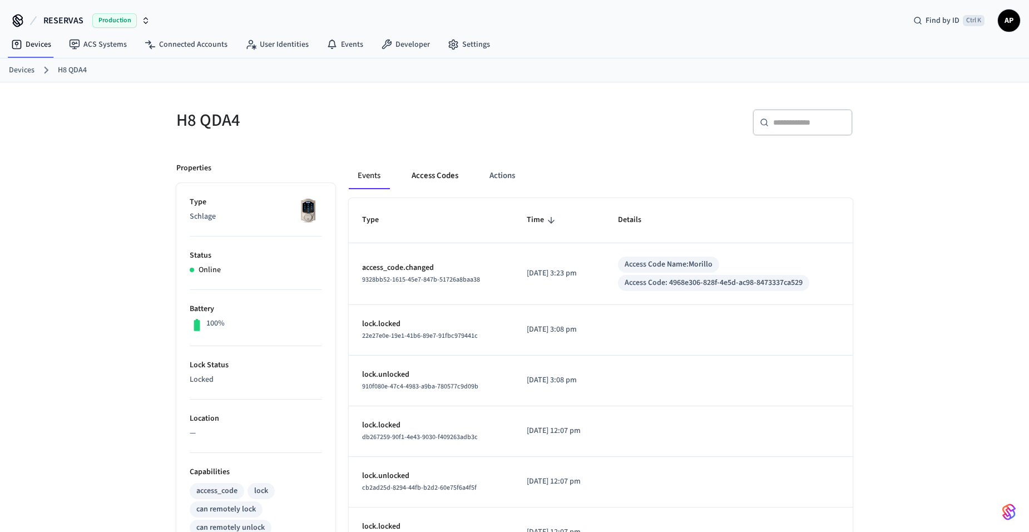
click at [422, 174] on button "Access Codes" at bounding box center [435, 175] width 65 height 27
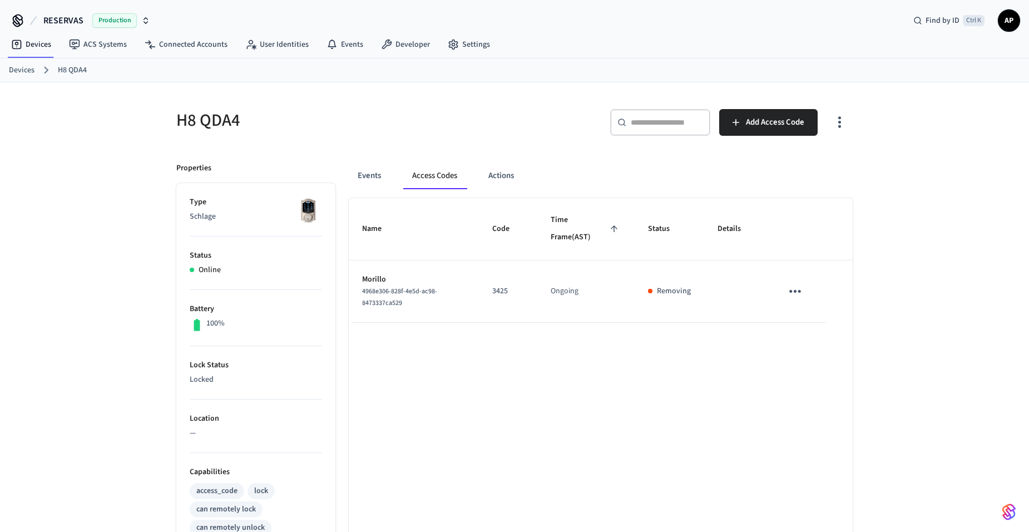
click at [19, 69] on link "Devices" at bounding box center [22, 71] width 26 height 12
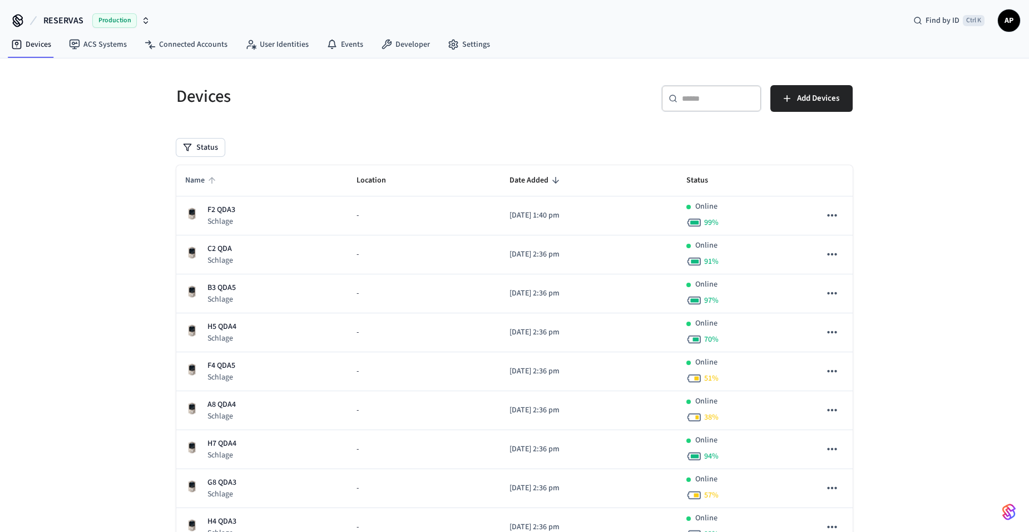
click at [211, 181] on icon "sticky table" at bounding box center [212, 180] width 10 height 10
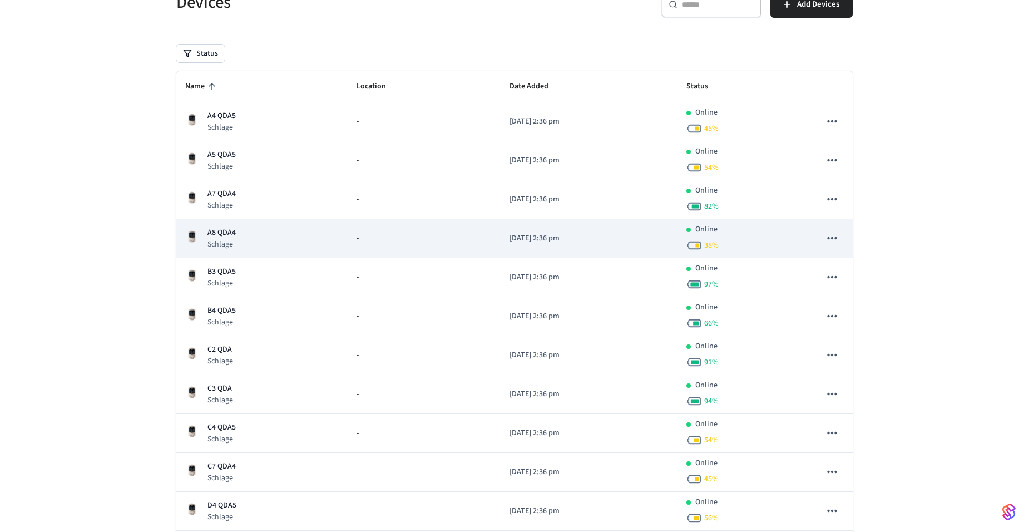
scroll to position [111, 0]
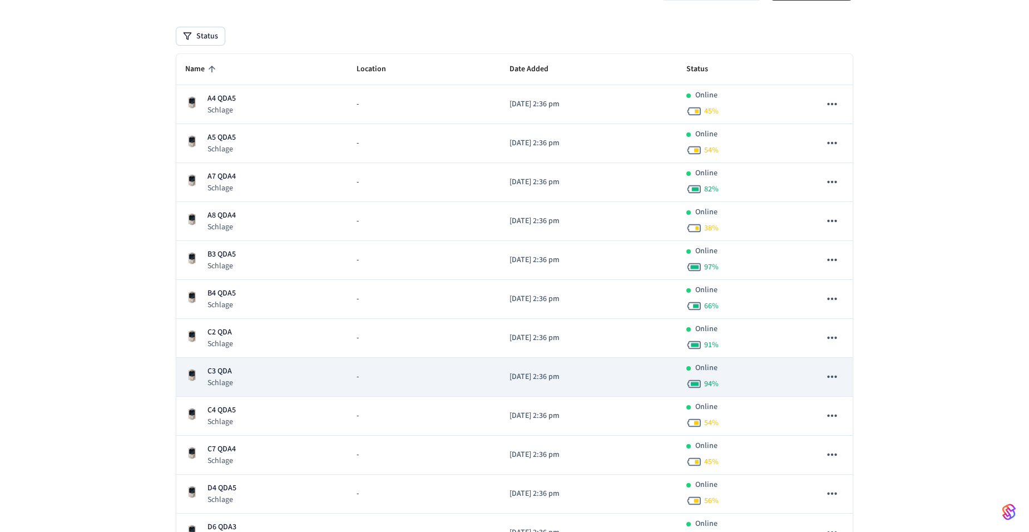
click at [229, 363] on td "C3 QDA Schlage" at bounding box center [261, 377] width 171 height 39
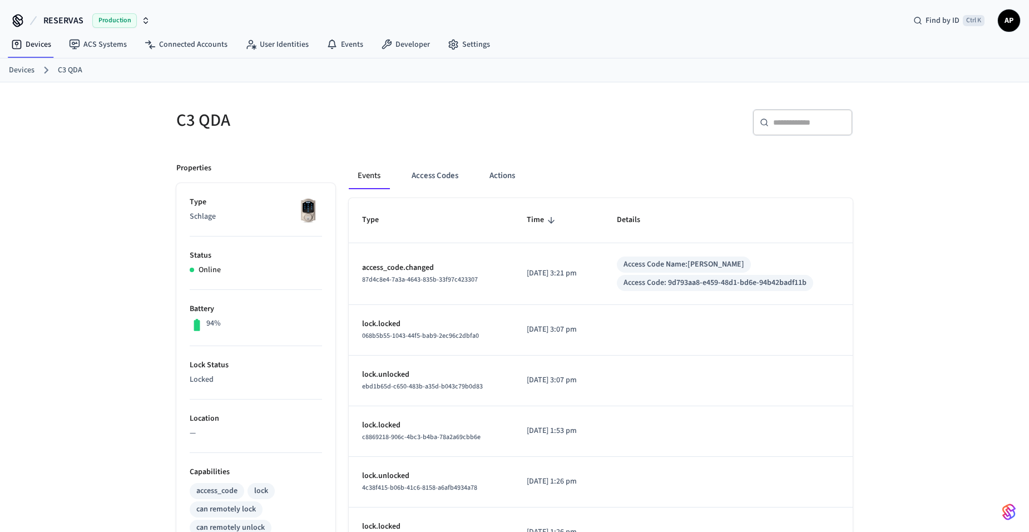
click at [468, 170] on div "Events Access Codes Actions" at bounding box center [601, 175] width 504 height 27
click at [434, 171] on button "Access Codes" at bounding box center [435, 175] width 65 height 27
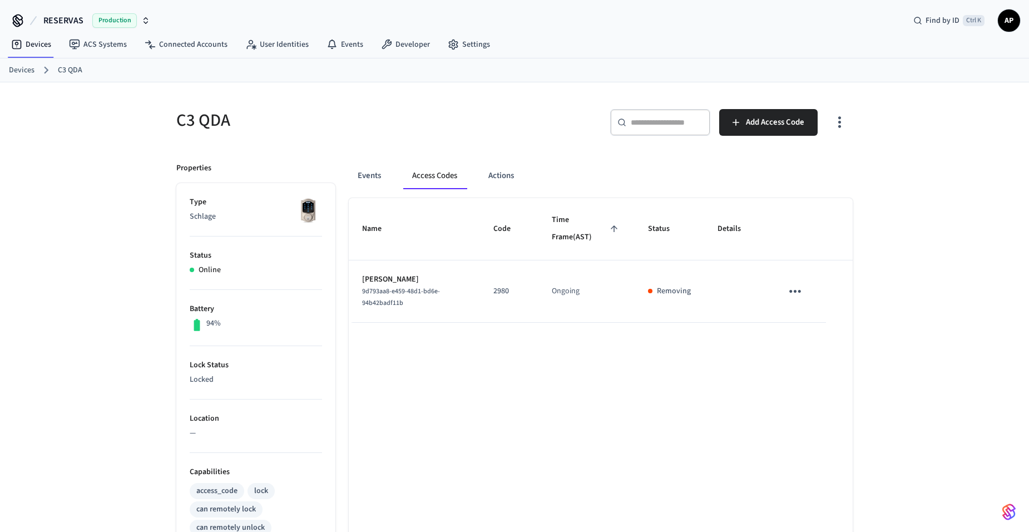
click at [20, 65] on link "Devices" at bounding box center [22, 71] width 26 height 12
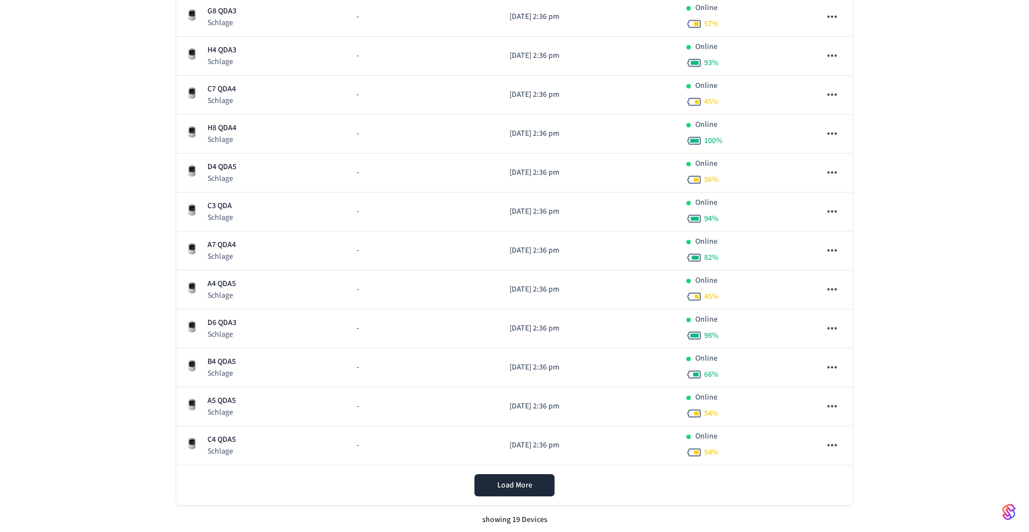
scroll to position [474, 0]
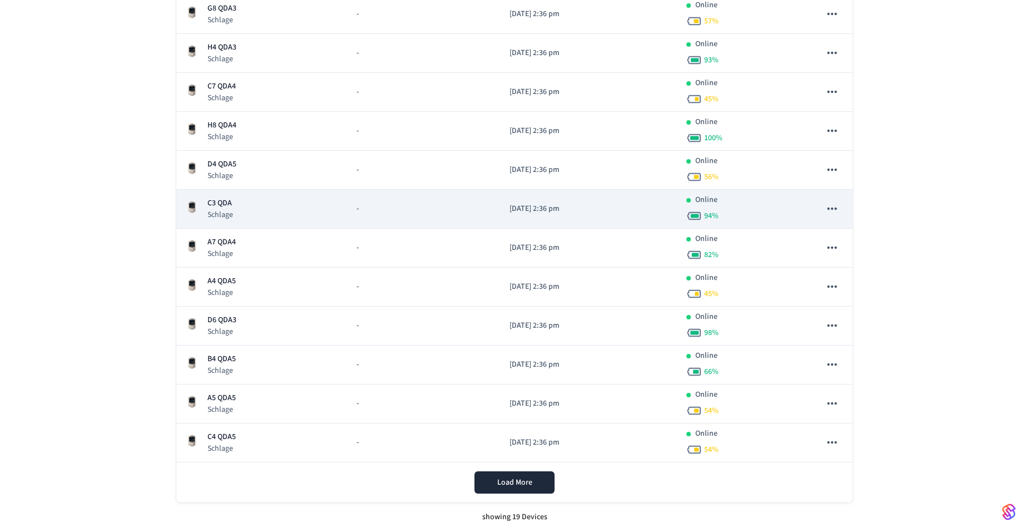
click at [227, 209] on p "Schlage" at bounding box center [221, 214] width 26 height 11
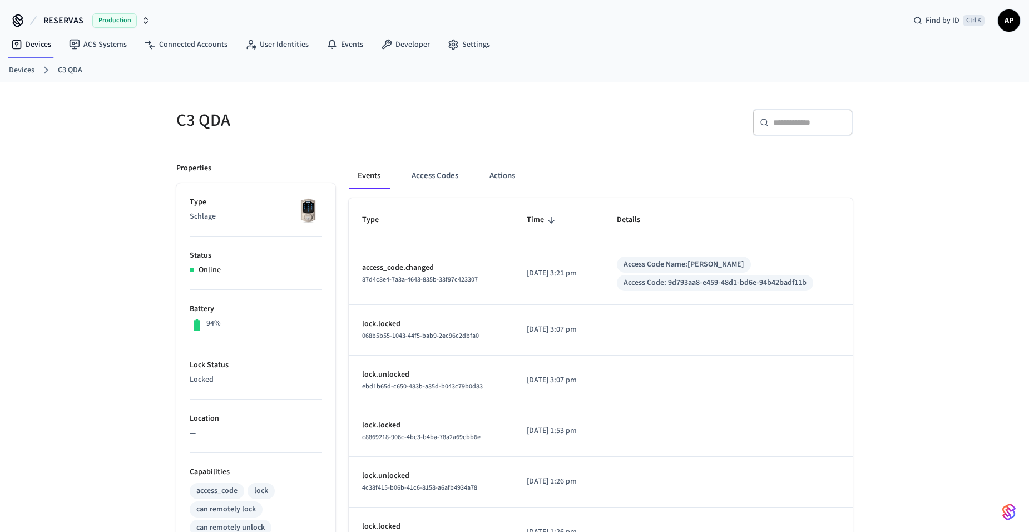
click at [468, 176] on div "Events Access Codes Actions" at bounding box center [601, 175] width 504 height 27
click at [441, 176] on button "Access Codes" at bounding box center [435, 175] width 65 height 27
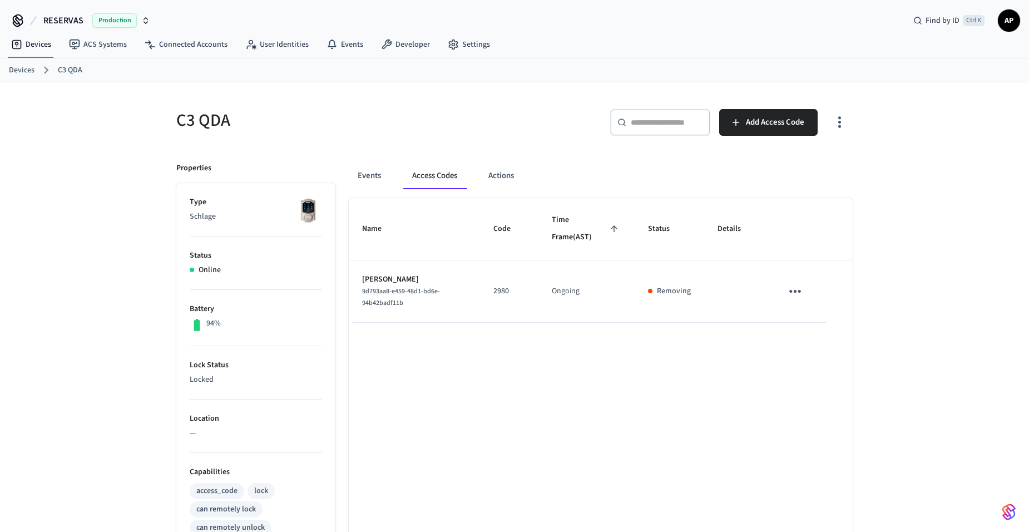
click at [24, 67] on link "Devices" at bounding box center [22, 71] width 26 height 12
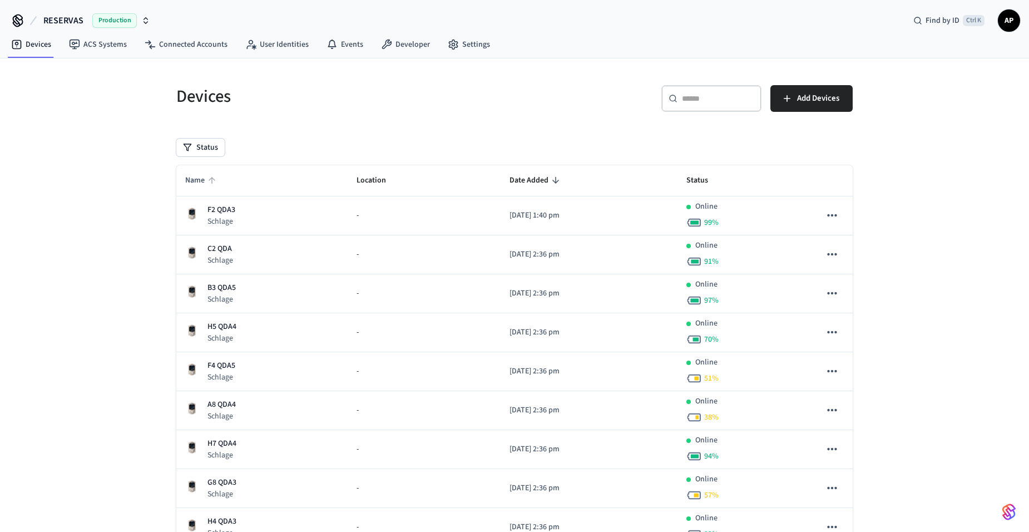
click at [199, 175] on span "Name" at bounding box center [202, 180] width 34 height 17
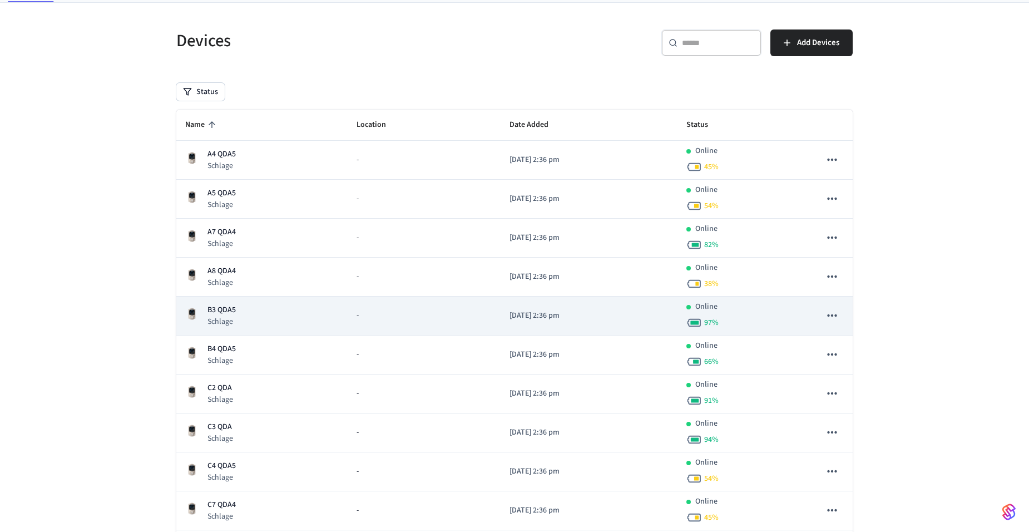
scroll to position [111, 0]
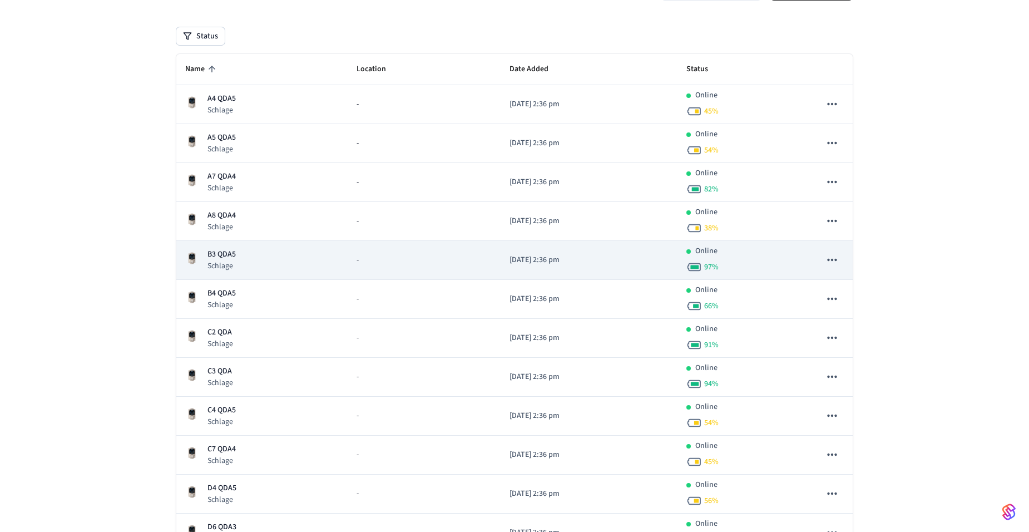
click at [238, 251] on div "B3 QDA5 Schlage" at bounding box center [262, 260] width 154 height 23
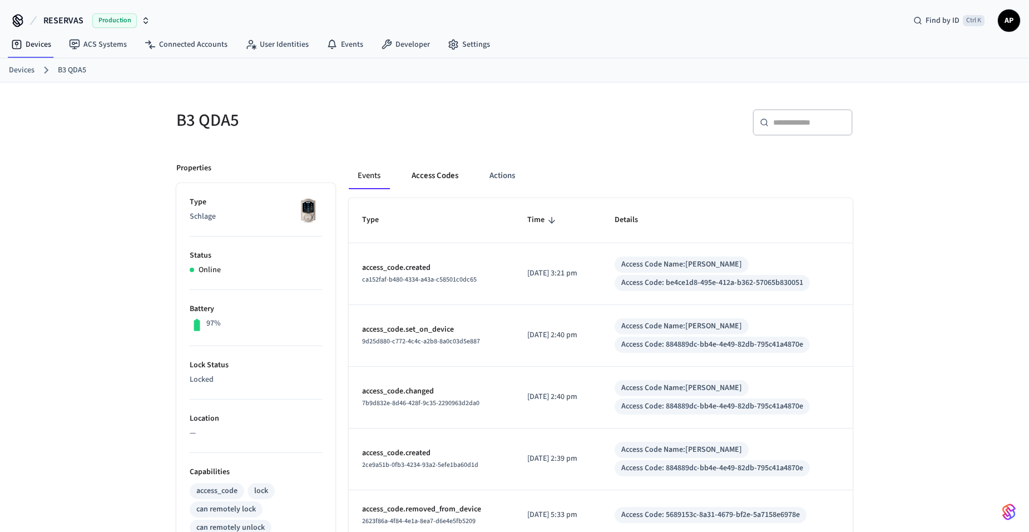
click at [436, 178] on button "Access Codes" at bounding box center [435, 175] width 65 height 27
click at [419, 176] on button "Access Codes" at bounding box center [435, 175] width 65 height 27
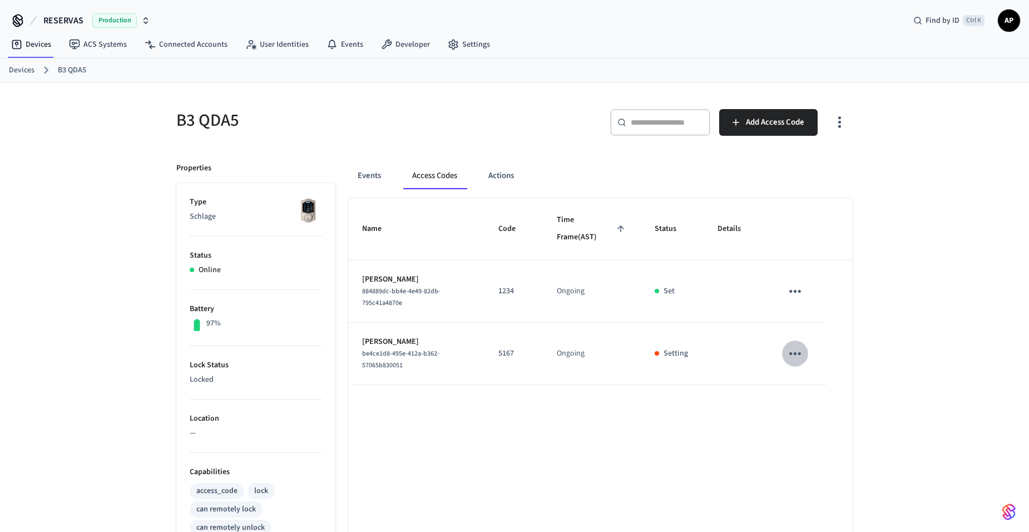
click at [802, 361] on icon "sticky table" at bounding box center [795, 353] width 17 height 17
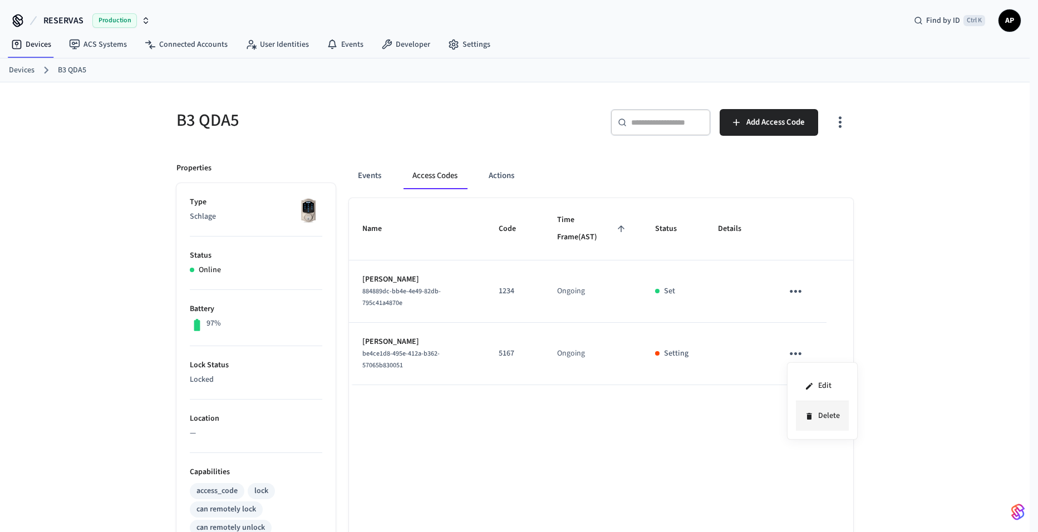
click at [825, 420] on li "Delete" at bounding box center [822, 415] width 53 height 29
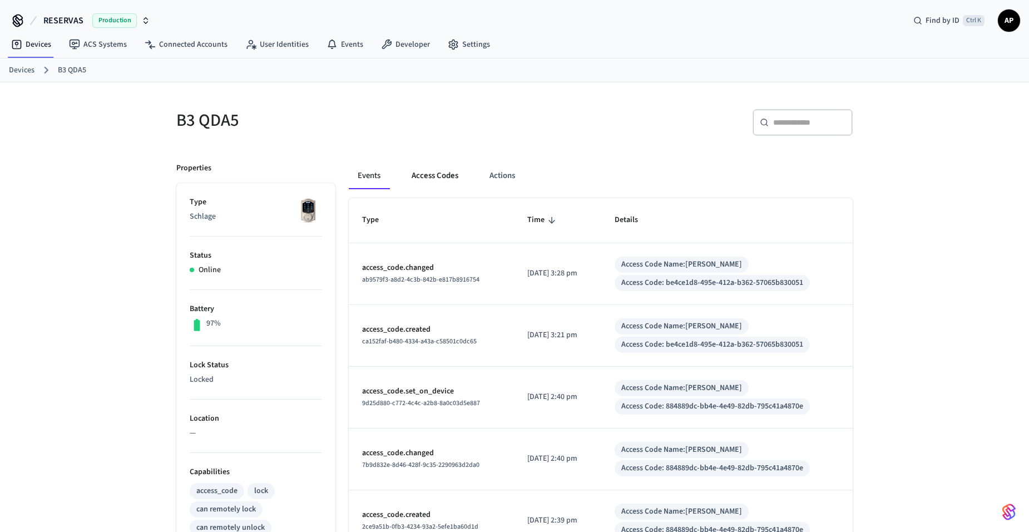
click at [439, 171] on button "Access Codes" at bounding box center [435, 175] width 65 height 27
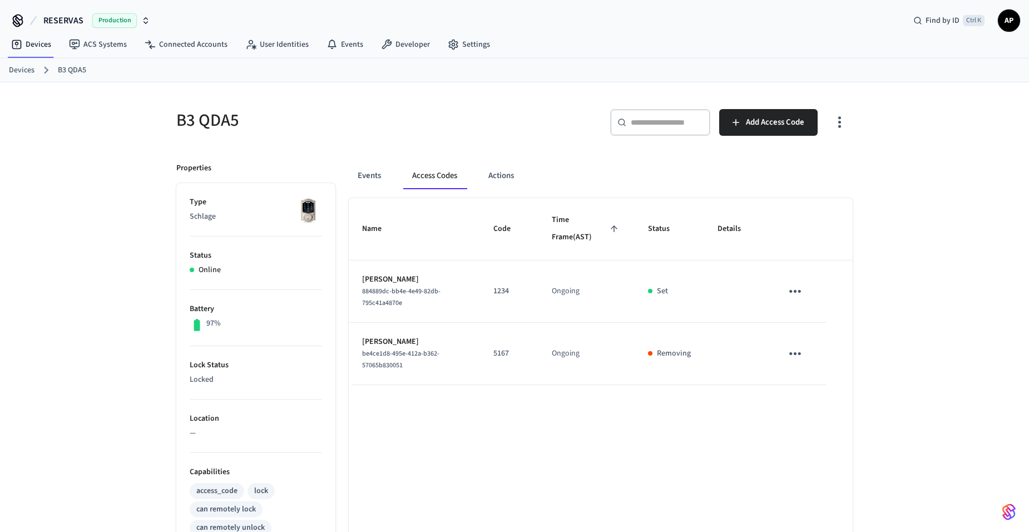
click at [21, 71] on link "Devices" at bounding box center [22, 71] width 26 height 12
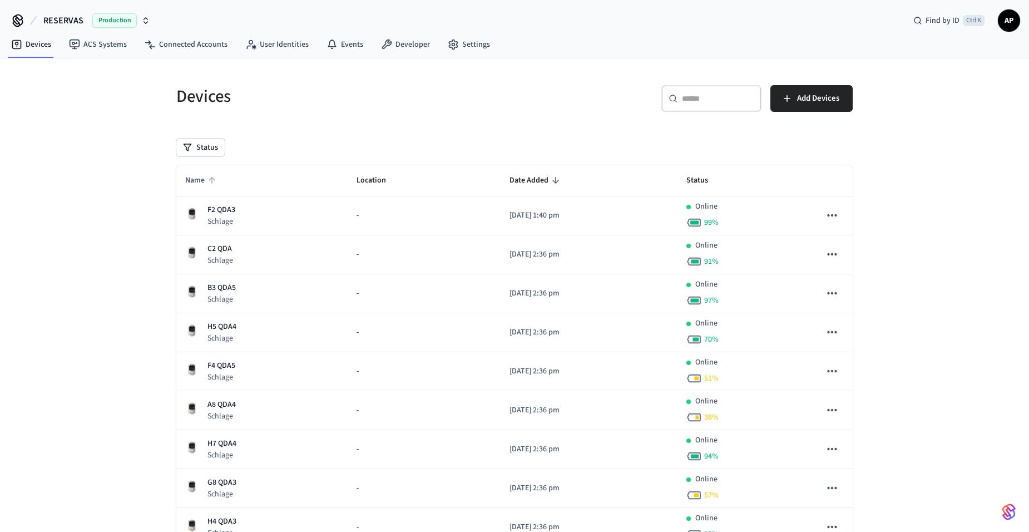
click at [201, 181] on span "Name" at bounding box center [202, 180] width 34 height 17
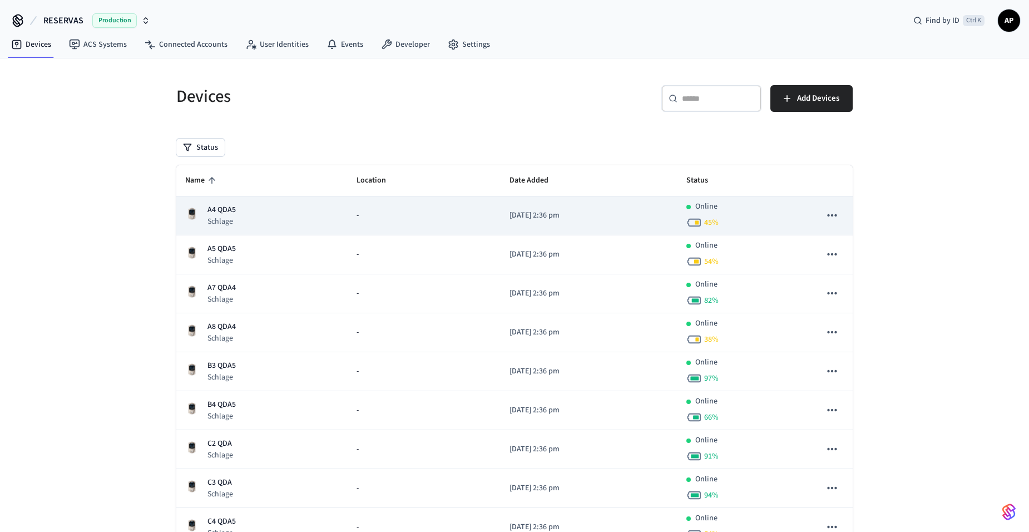
click at [231, 216] on p "Schlage" at bounding box center [222, 221] width 28 height 11
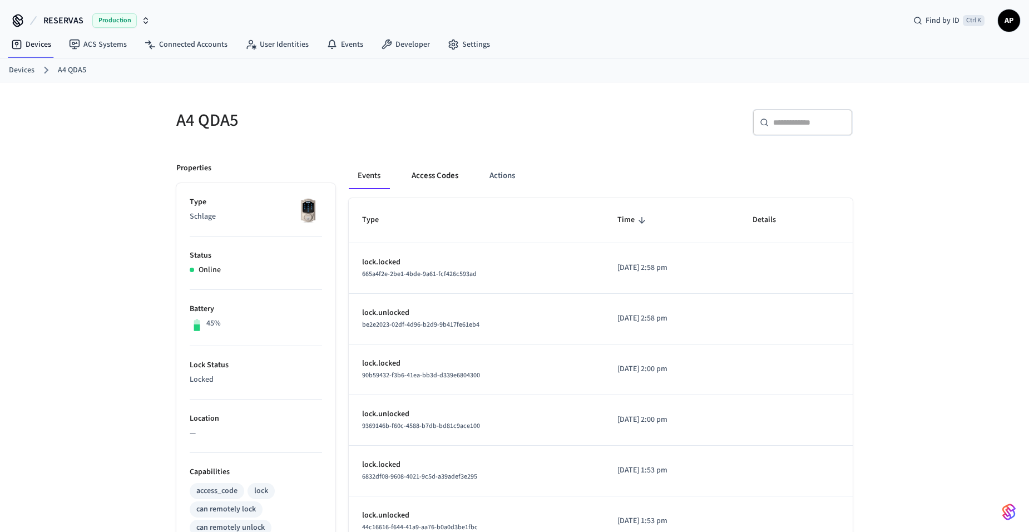
click at [420, 175] on button "Access Codes" at bounding box center [435, 175] width 65 height 27
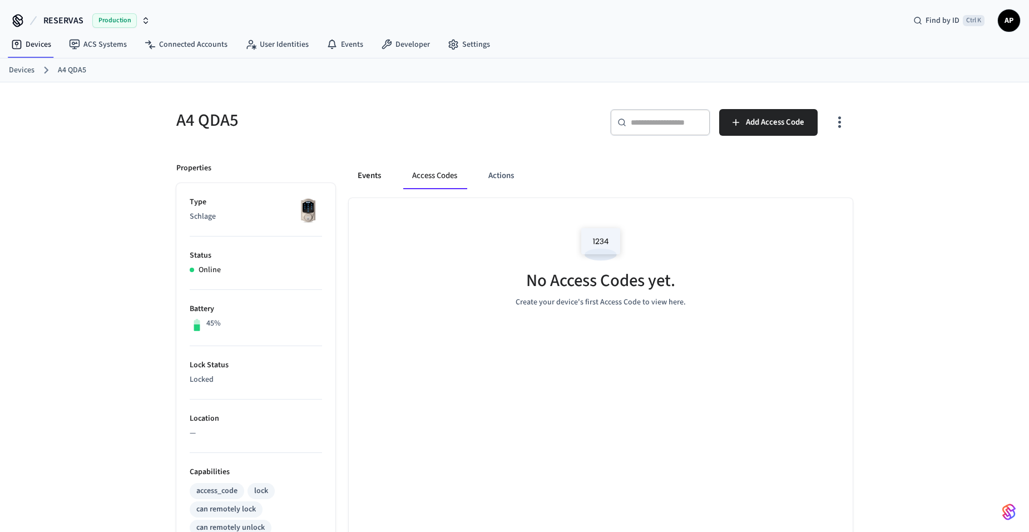
click at [374, 179] on button "Events" at bounding box center [369, 175] width 41 height 27
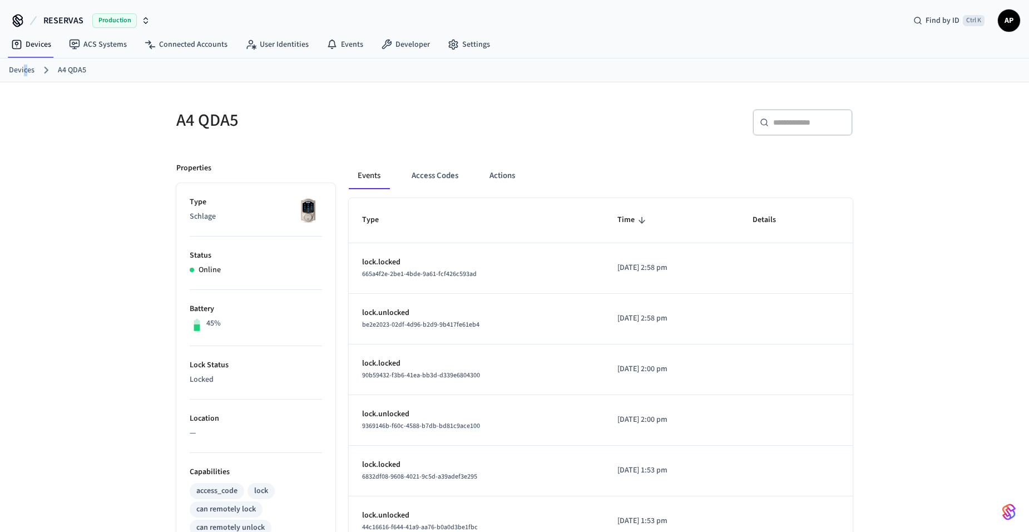
click at [25, 70] on link "Devices" at bounding box center [22, 71] width 26 height 12
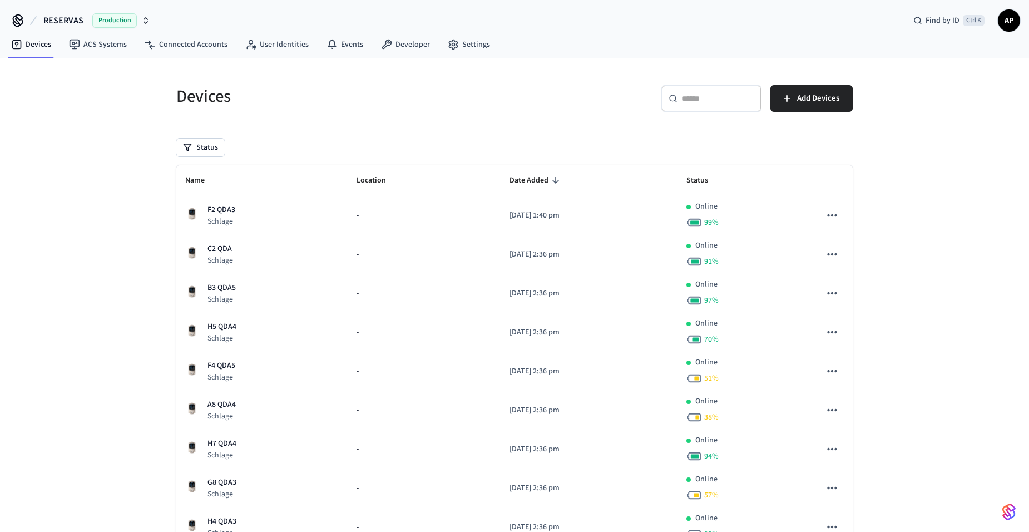
click at [182, 180] on th "Name" at bounding box center [261, 180] width 171 height 31
click at [216, 180] on icon "sticky table" at bounding box center [212, 180] width 10 height 10
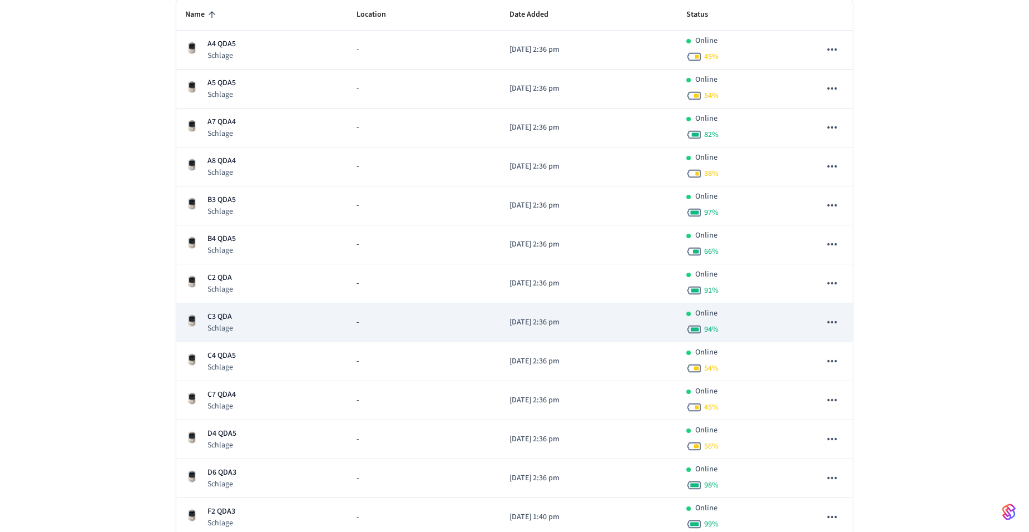
scroll to position [167, 0]
click at [229, 323] on p "Schlage" at bounding box center [221, 327] width 26 height 11
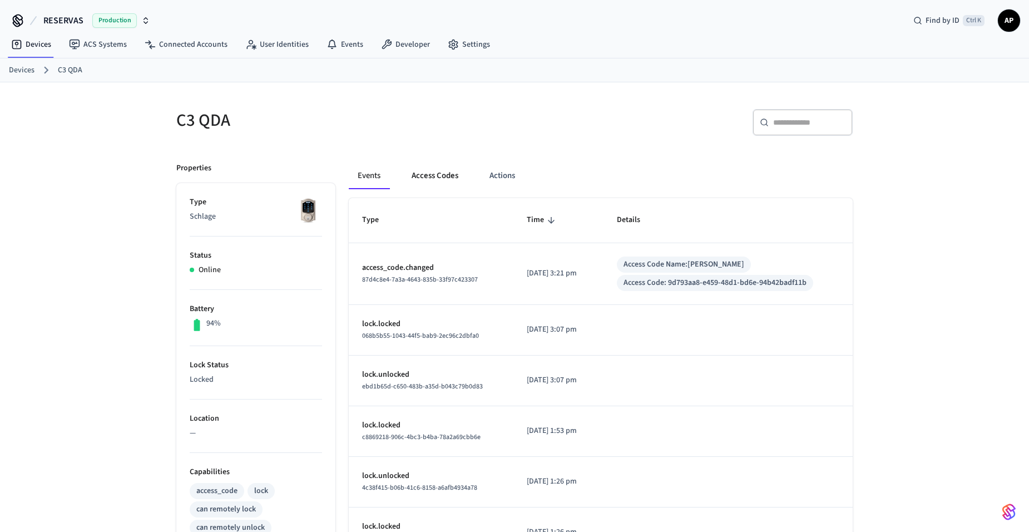
click at [436, 172] on button "Access Codes" at bounding box center [435, 175] width 65 height 27
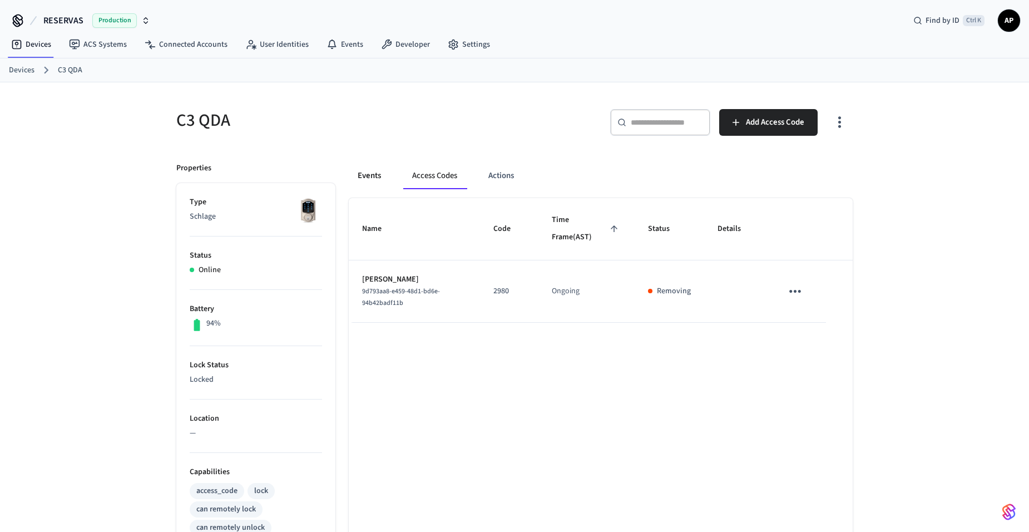
click at [387, 174] on button "Events" at bounding box center [369, 175] width 41 height 27
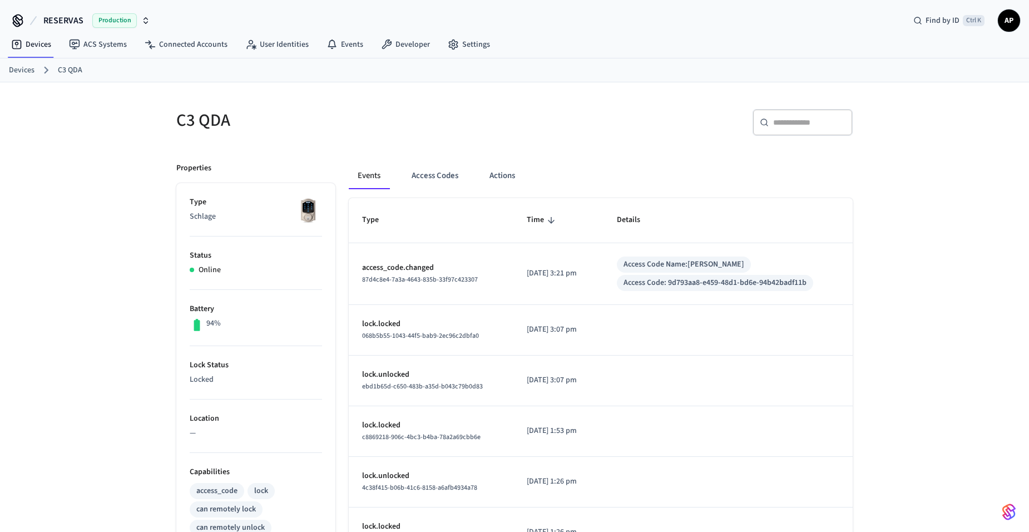
click at [13, 66] on link "Devices" at bounding box center [22, 71] width 26 height 12
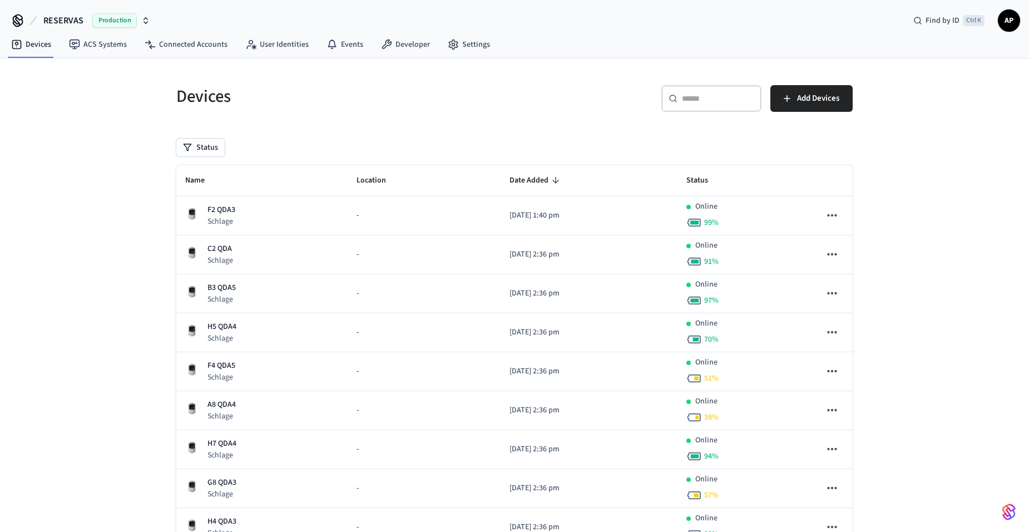
click at [228, 177] on th "Name" at bounding box center [261, 180] width 171 height 31
click at [206, 180] on span "Name" at bounding box center [202, 180] width 34 height 17
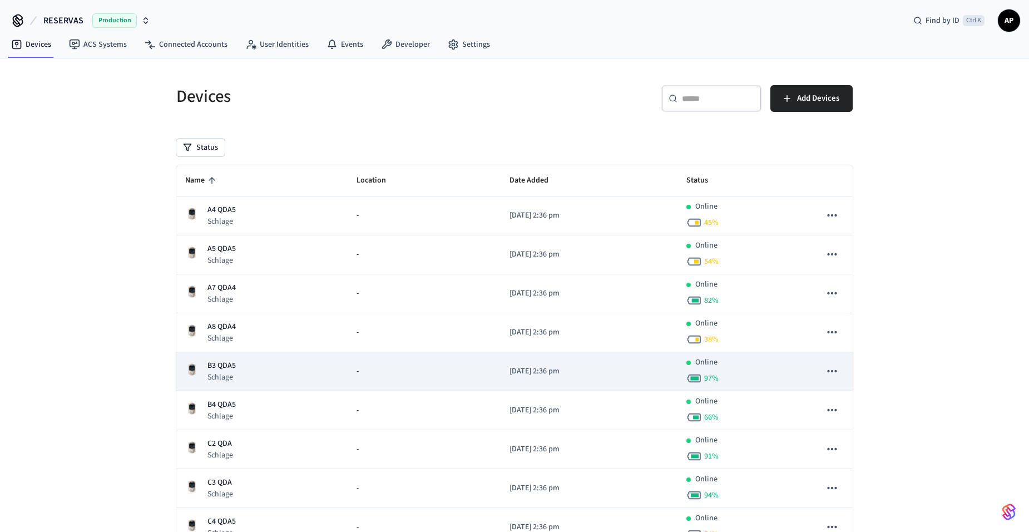
click at [231, 362] on p "B3 QDA5" at bounding box center [222, 366] width 28 height 12
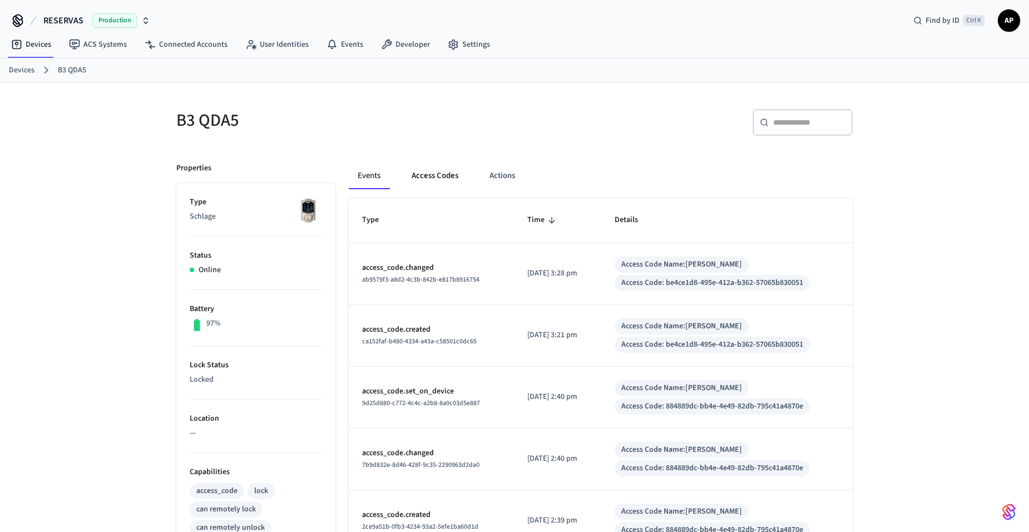
click at [452, 172] on button "Access Codes" at bounding box center [435, 175] width 65 height 27
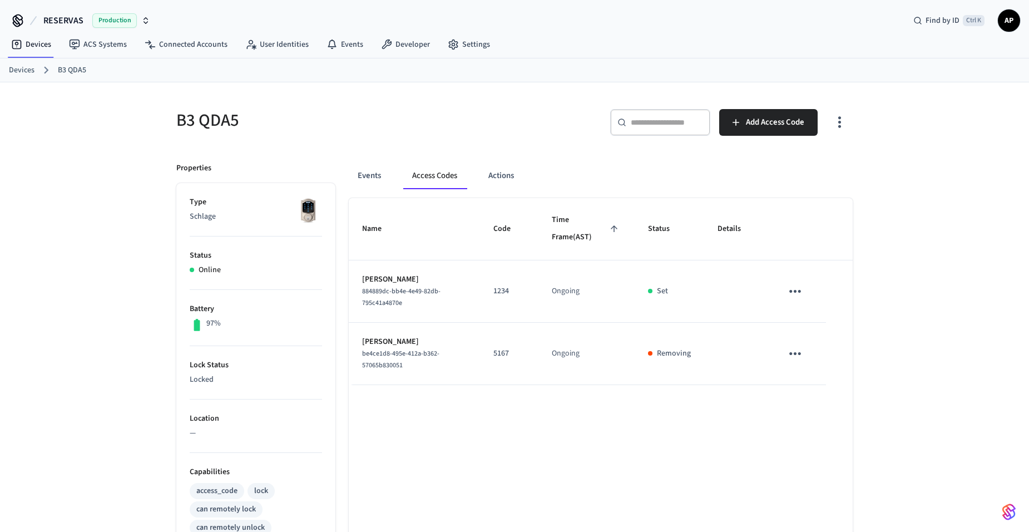
click at [27, 72] on link "Devices" at bounding box center [22, 71] width 26 height 12
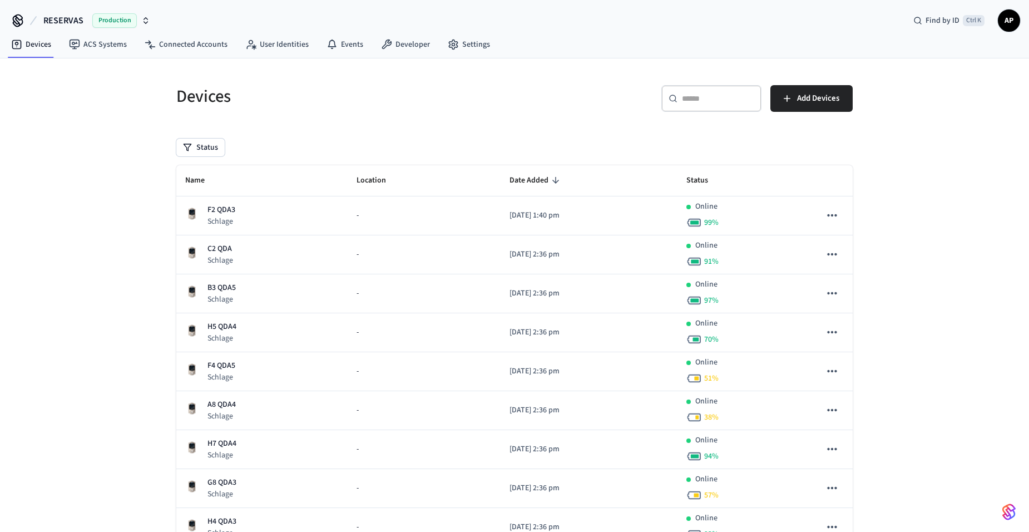
click at [1015, 26] on span "AP" at bounding box center [1009, 21] width 20 height 20
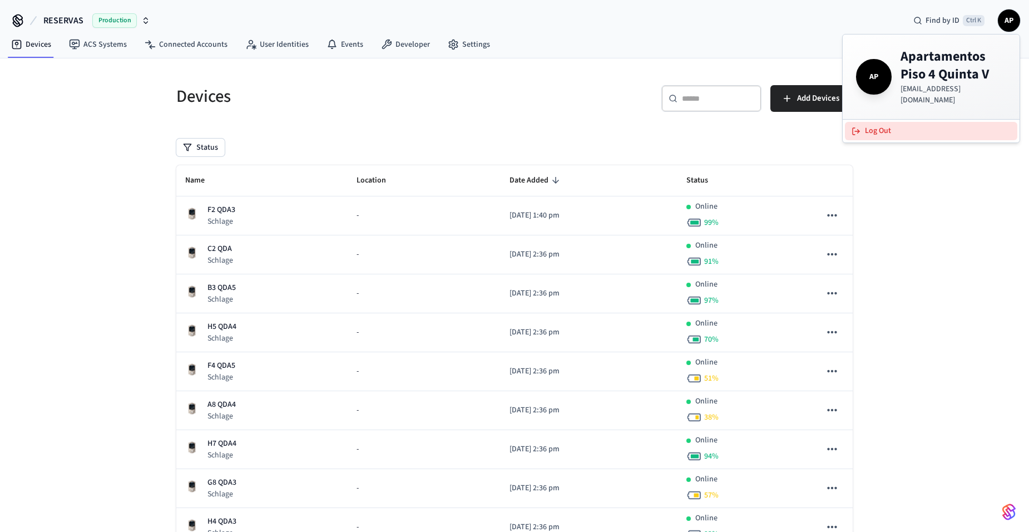
click at [921, 124] on button "Log Out" at bounding box center [931, 131] width 172 height 18
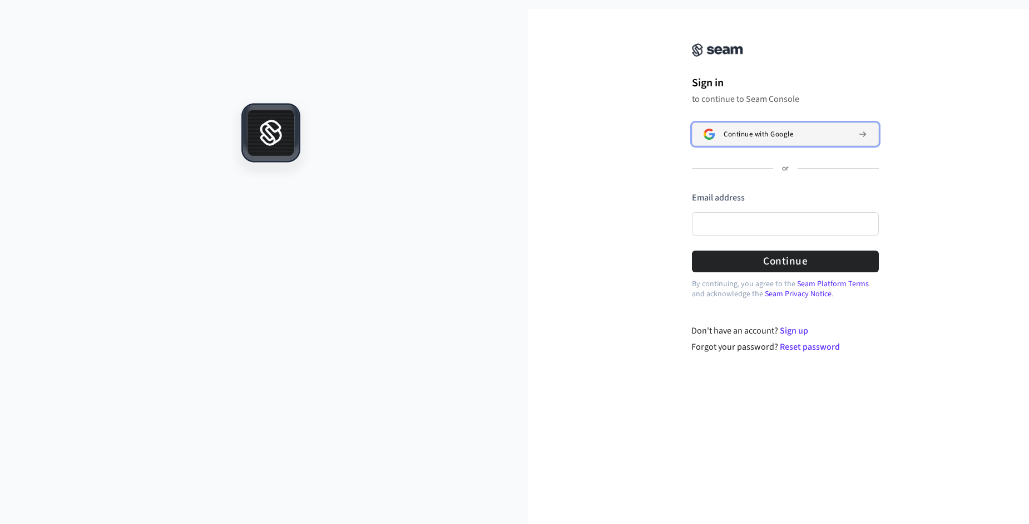
click at [782, 130] on span "Continue with Google" at bounding box center [759, 134] width 70 height 9
